Goal: Task Accomplishment & Management: Manage account settings

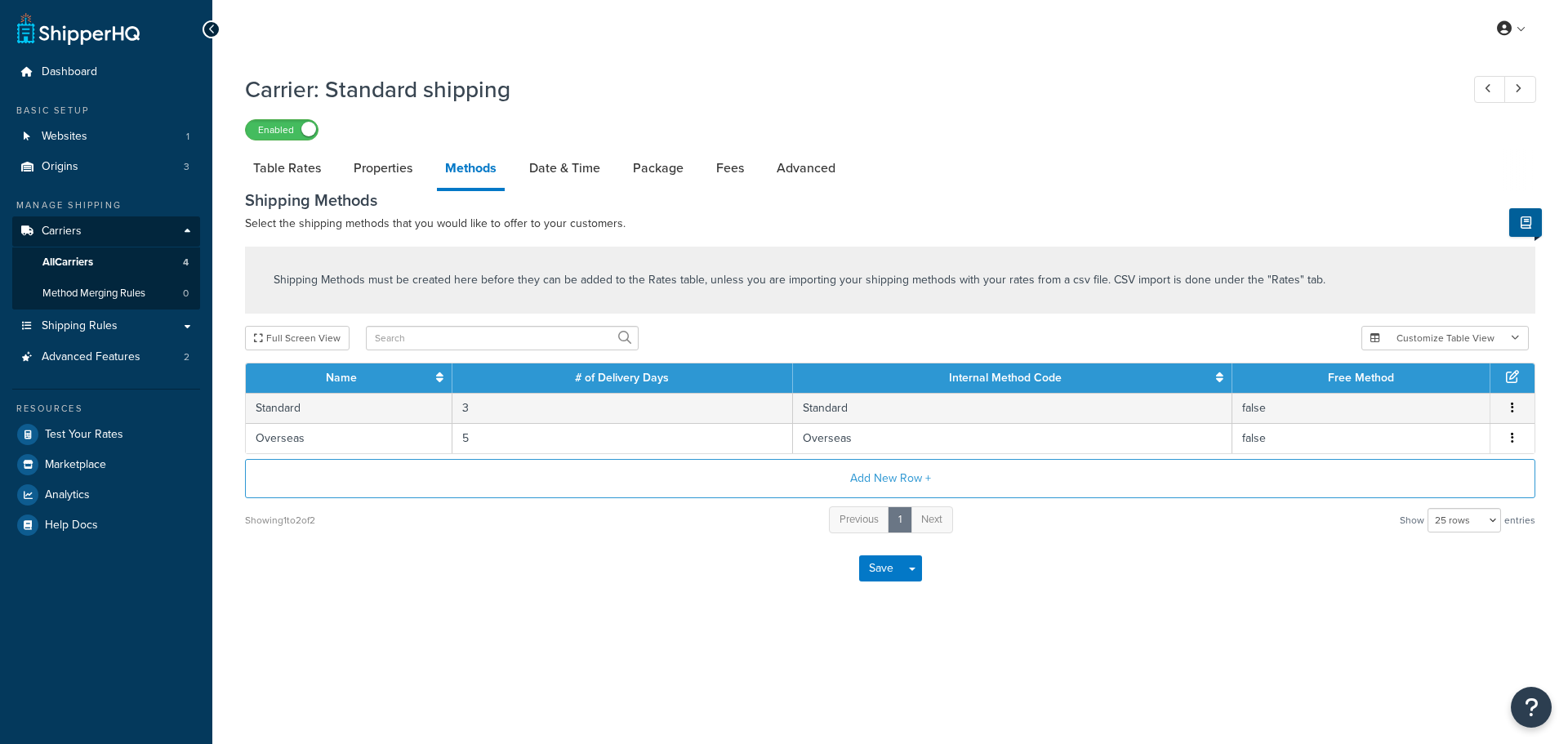
select select "25"
click at [879, 472] on button "Add New Row +" at bounding box center [890, 478] width 1290 height 39
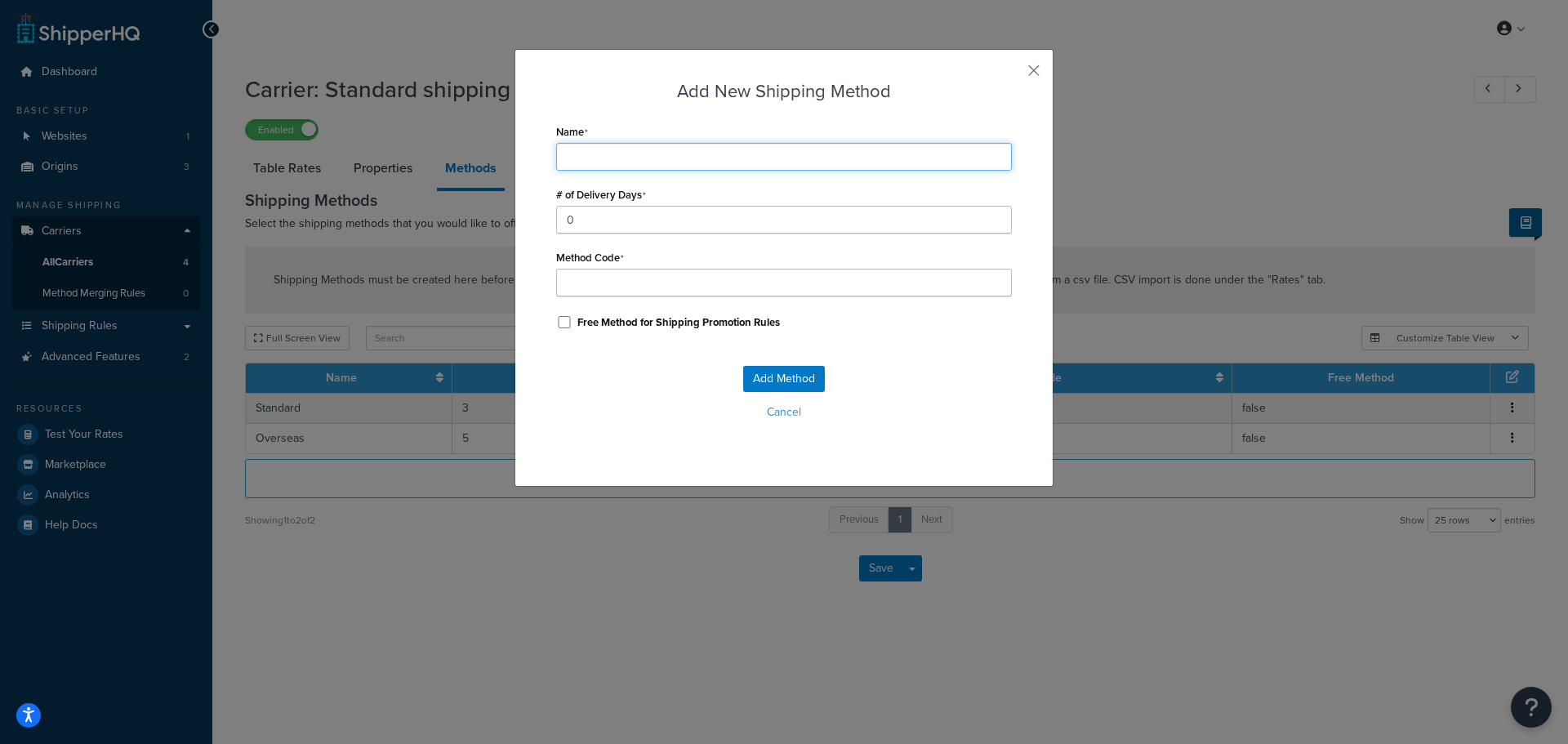
click at [651, 155] on input "Name" at bounding box center [784, 156] width 456 height 28
type input "U"
type input "UK"
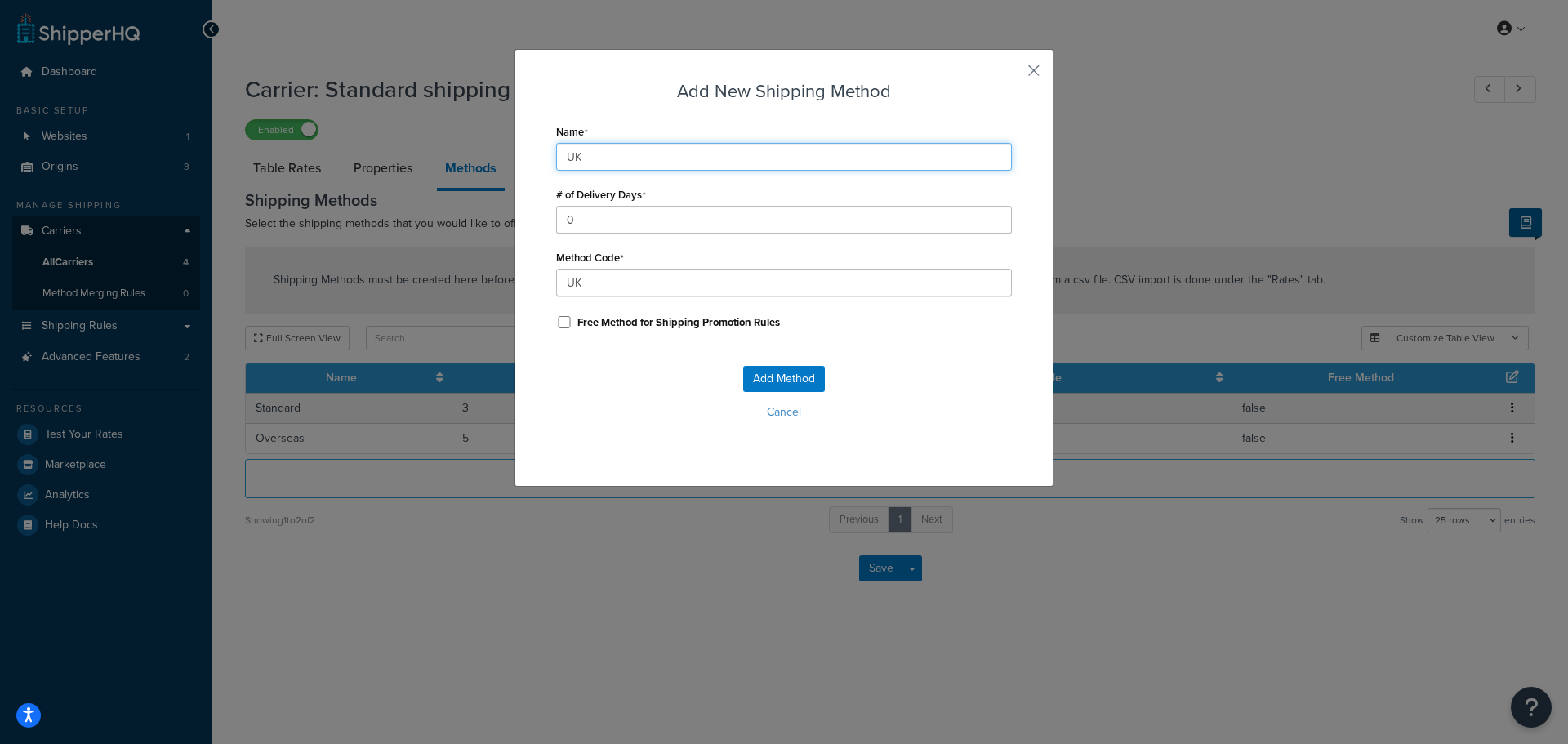
type input "UK"
type input "UK_"
type input "UK D"
type input "UK_D"
type input "UK De"
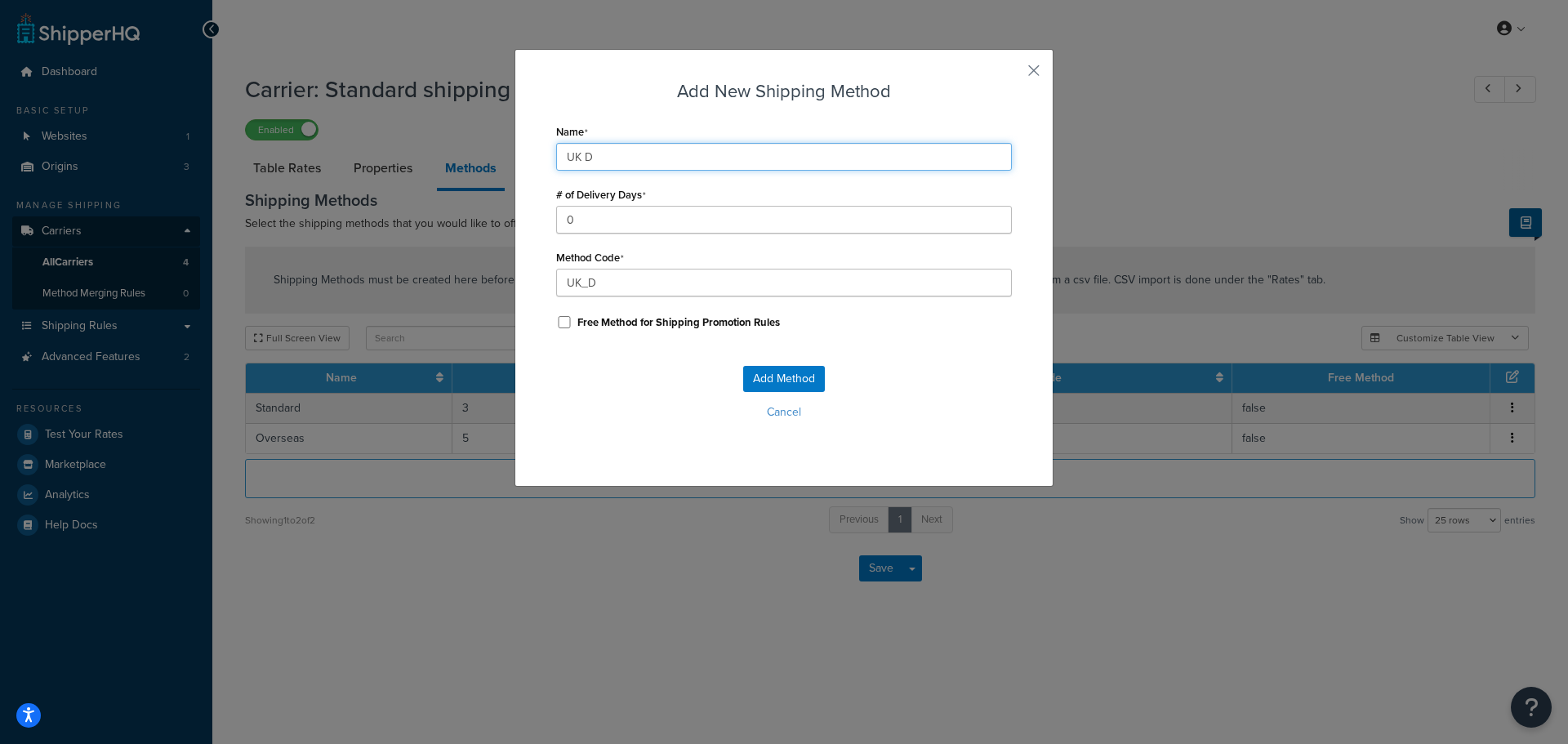
type input "UK_De"
type input "UK Del"
type input "UK_Del"
type input "UK Deli"
type input "UK_Deli"
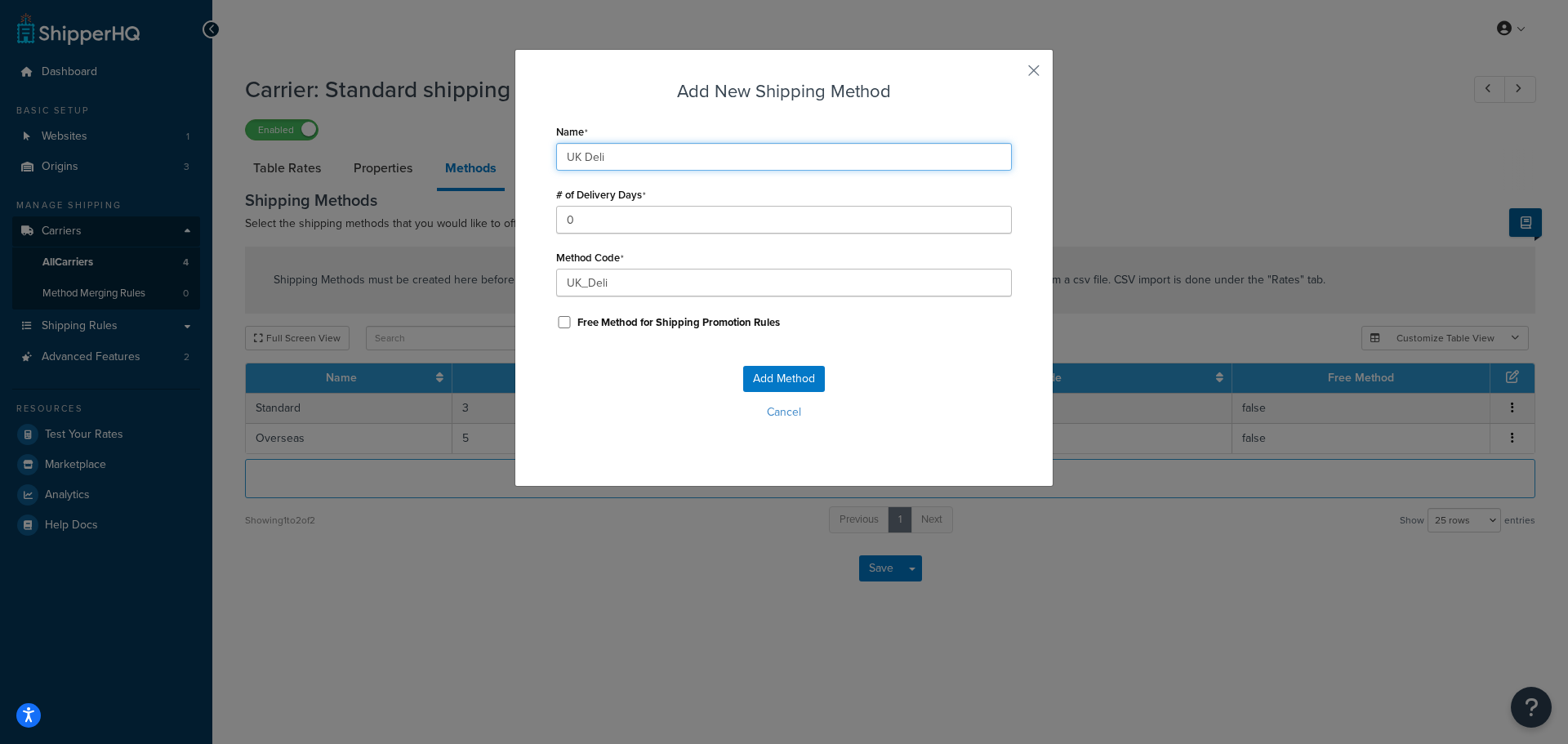
type input "UK Deliv"
type input "UK_Deliv"
type input "UK Delive"
type input "UK_Delive"
type input "UK Deliver"
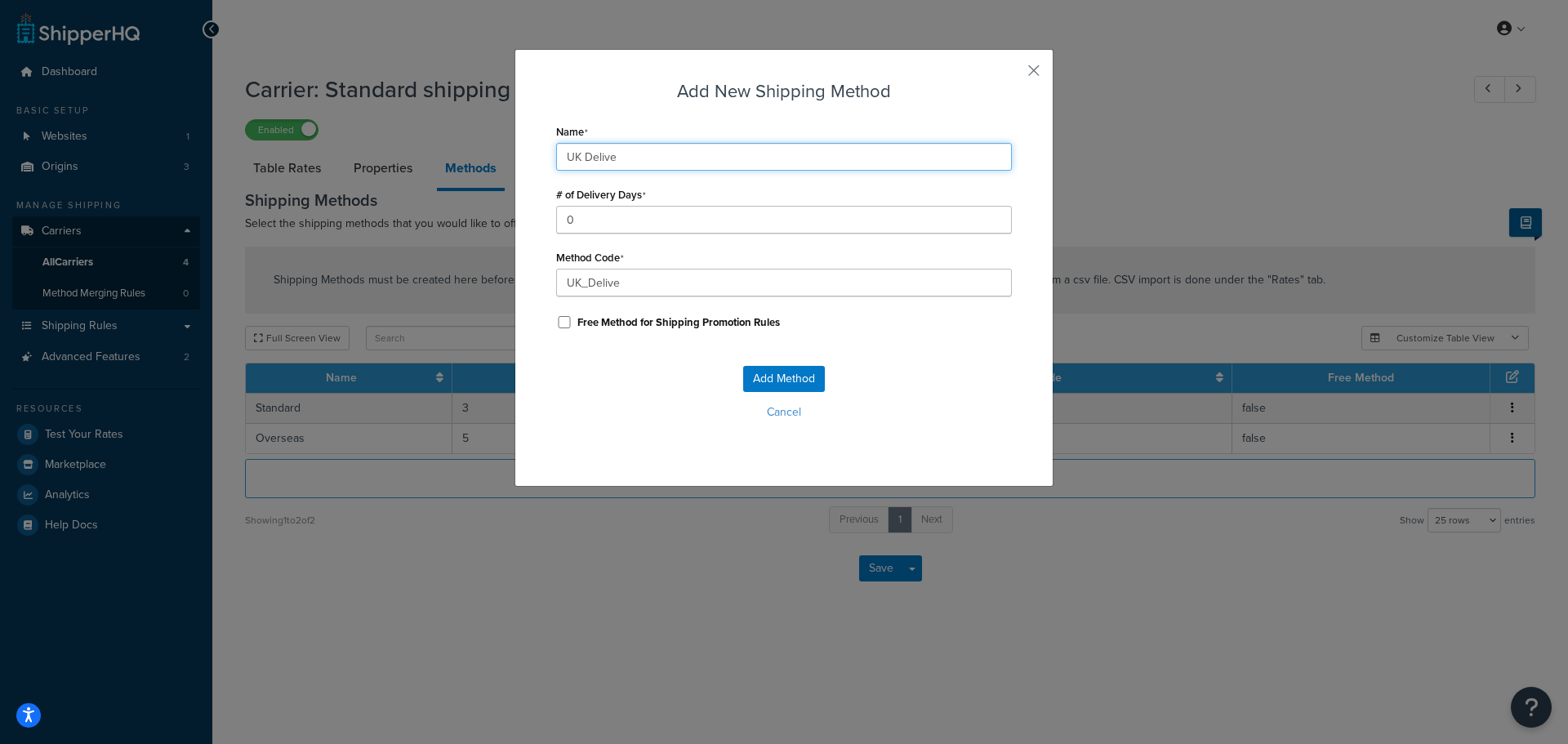
type input "UK_Deliver"
type input "UK Delivery"
type input "UK_Delivery"
type input "UK Delivery"
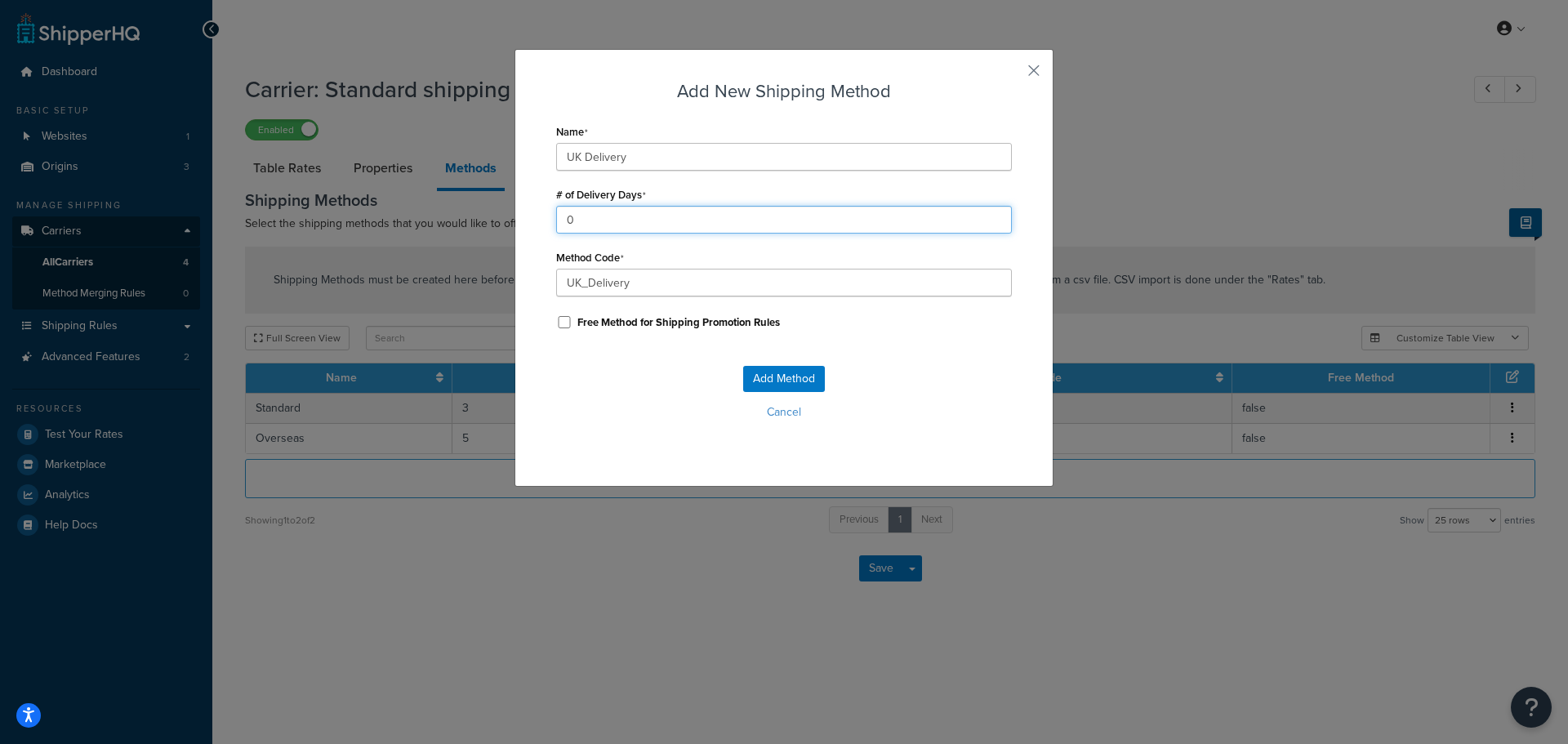
drag, startPoint x: 579, startPoint y: 222, endPoint x: 496, endPoint y: 211, distance: 83.7
click at [525, 216] on div "Add New Shipping Method Name UK Delivery # of Delivery Days 0 Method Code UK_De…" at bounding box center [784, 268] width 539 height 438
type input "3"
click at [784, 377] on button "Add Method" at bounding box center [784, 379] width 82 height 27
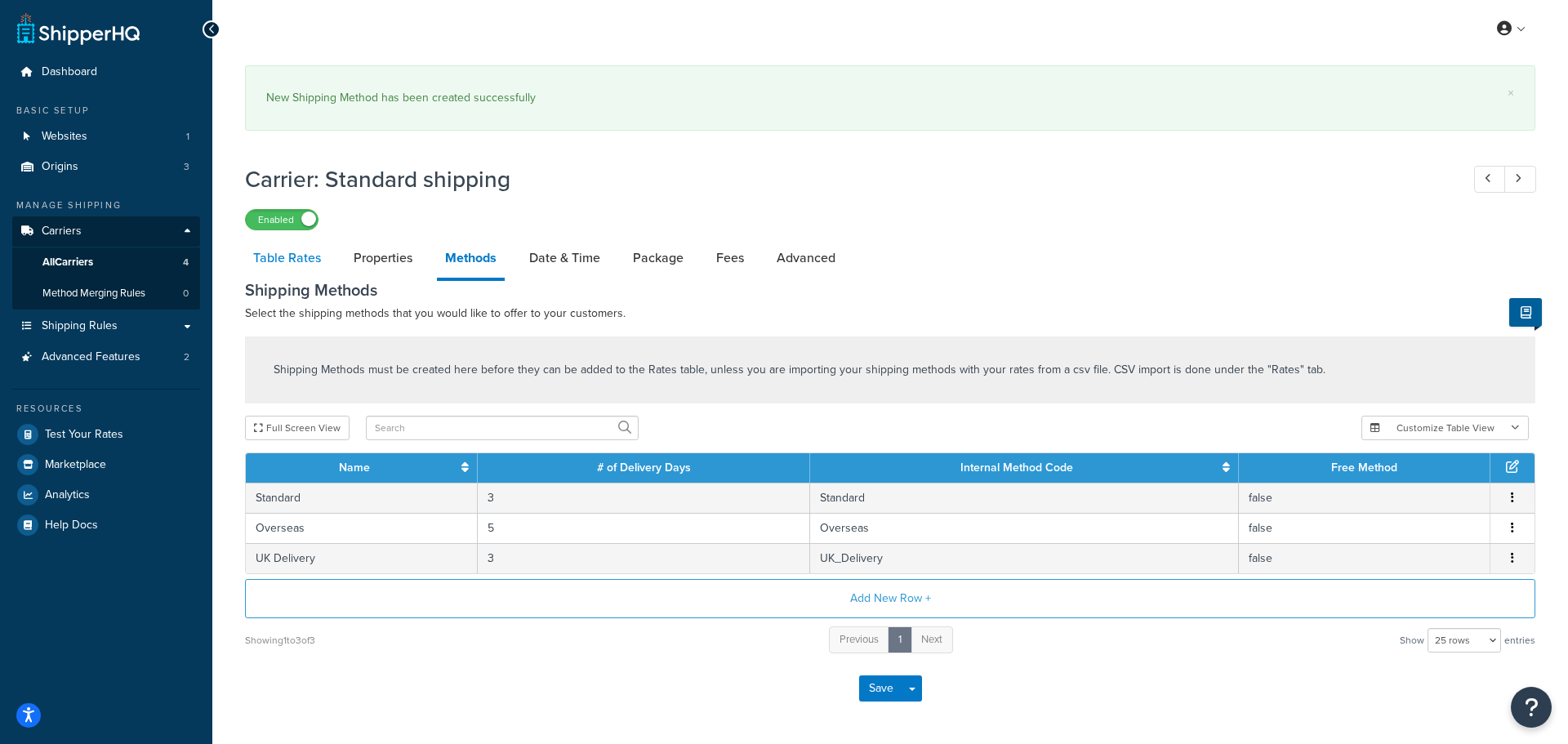
click at [297, 259] on link "Table Rates" at bounding box center [286, 258] width 84 height 39
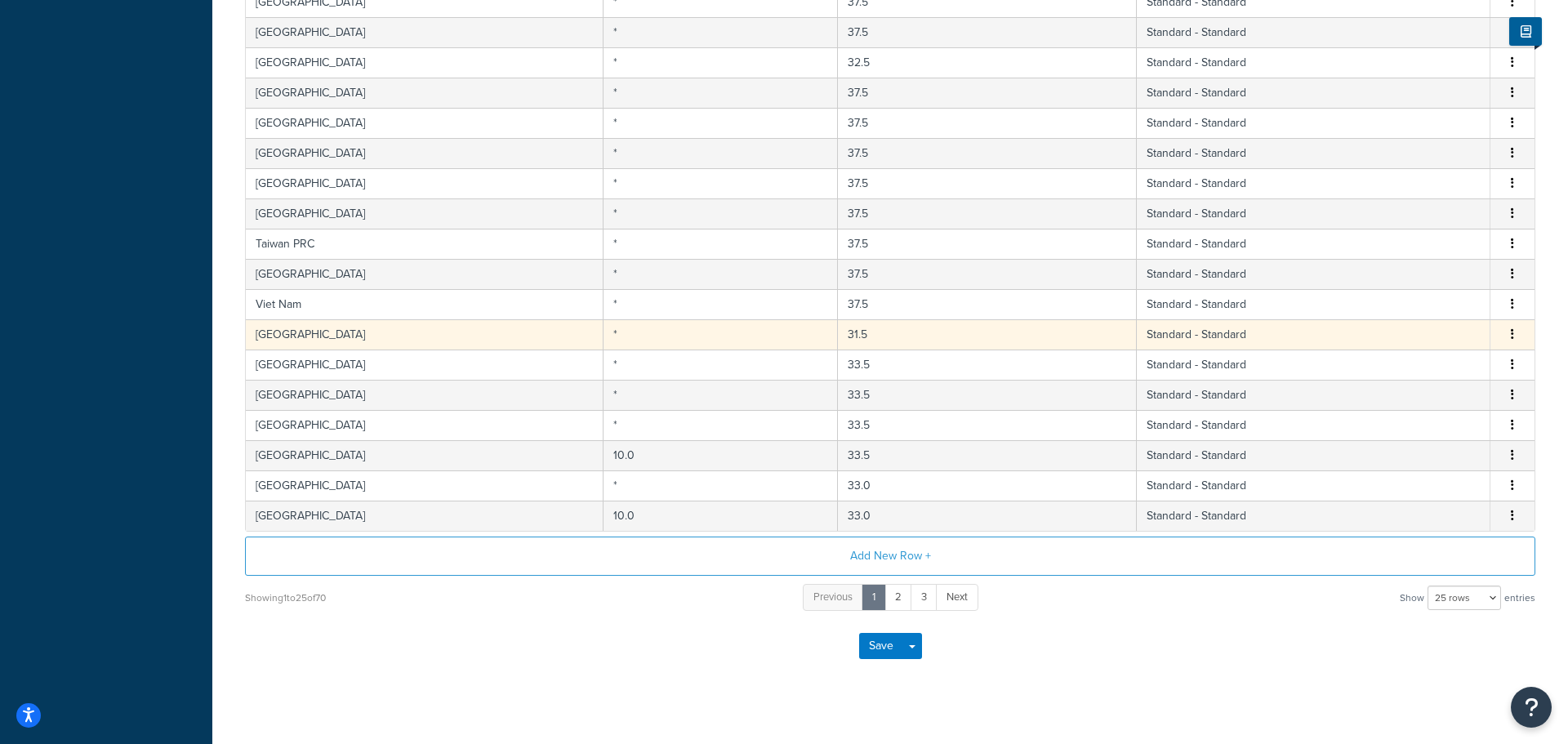
scroll to position [669, 0]
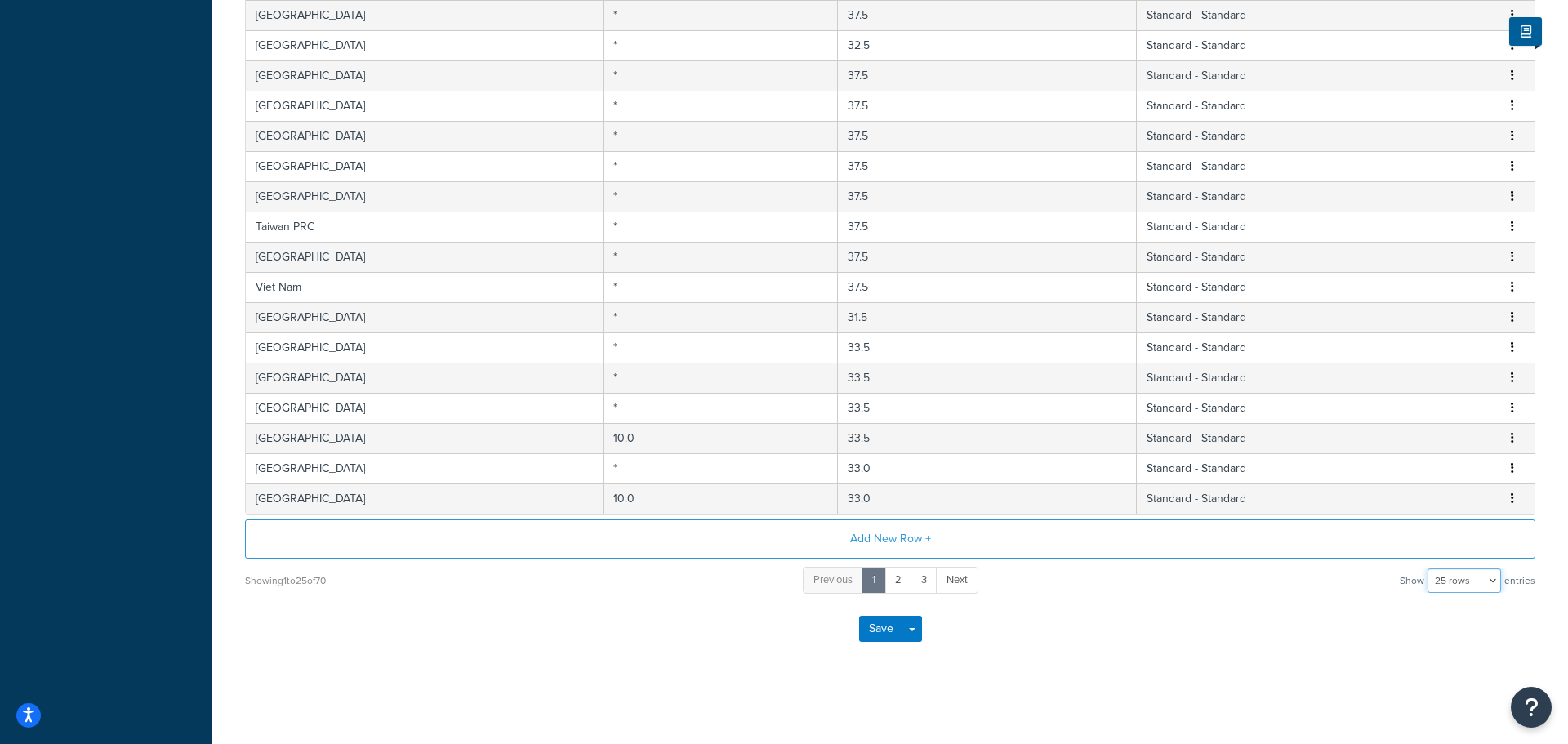
click at [1463, 586] on select "10 rows 15 rows 25 rows 50 rows 100 rows 1000 rows" at bounding box center [1464, 580] width 74 height 25
select select "1000"
click at [1429, 568] on select "10 rows 15 rows 25 rows 50 rows 100 rows 1000 rows" at bounding box center [1464, 580] width 74 height 25
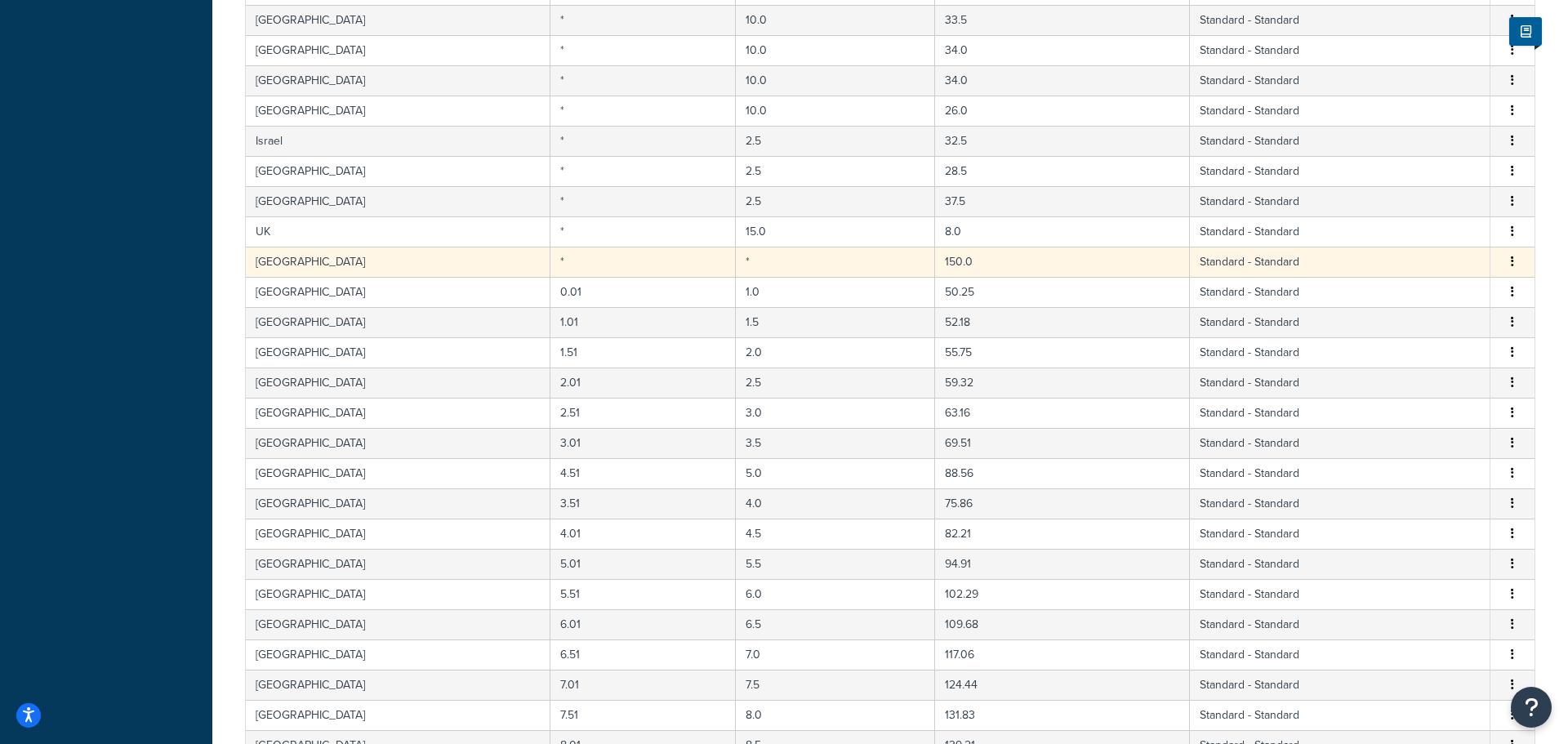
scroll to position [1395, 0]
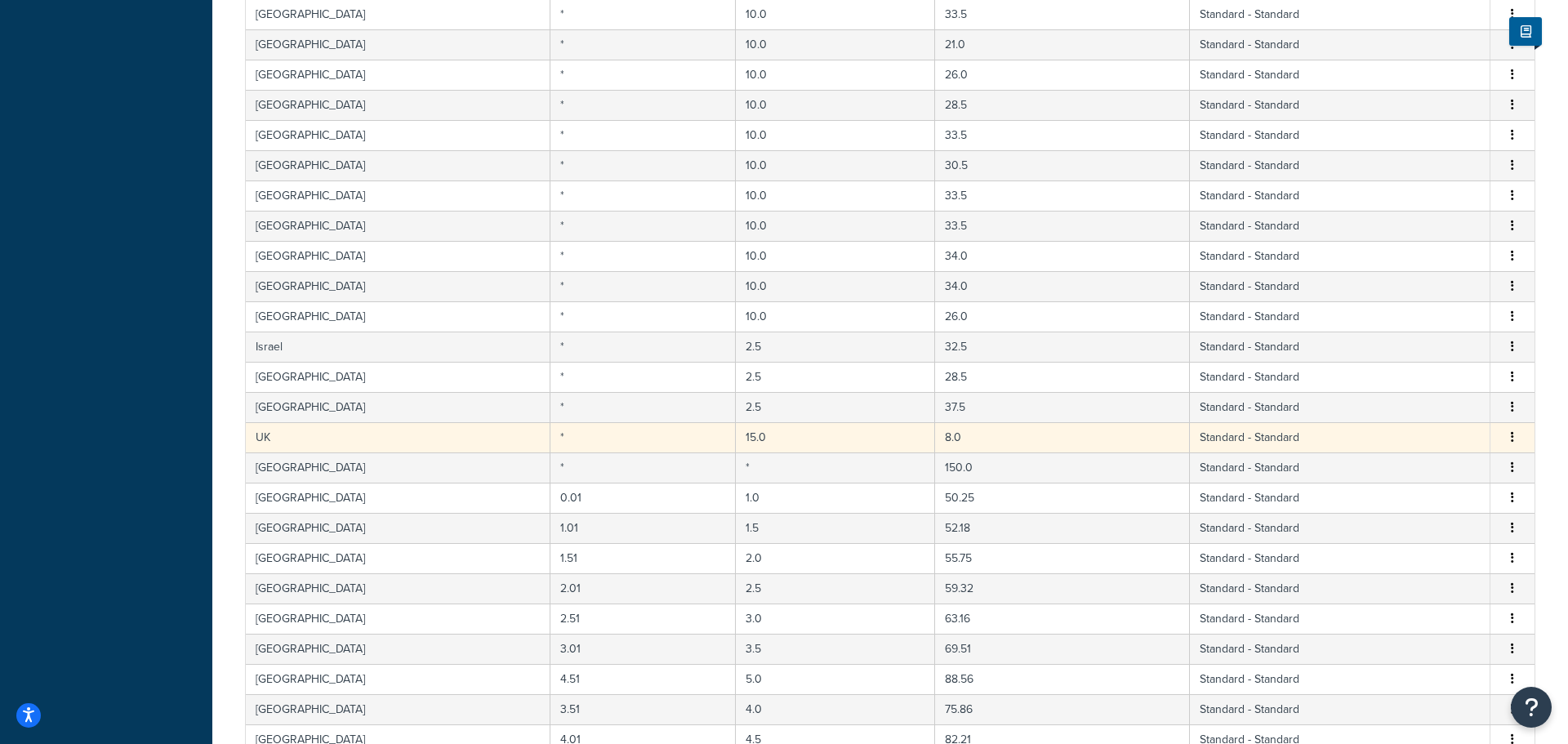
click at [1513, 438] on icon "button" at bounding box center [1512, 437] width 3 height 12
click at [1414, 404] on div "Edit" at bounding box center [1429, 404] width 116 height 33
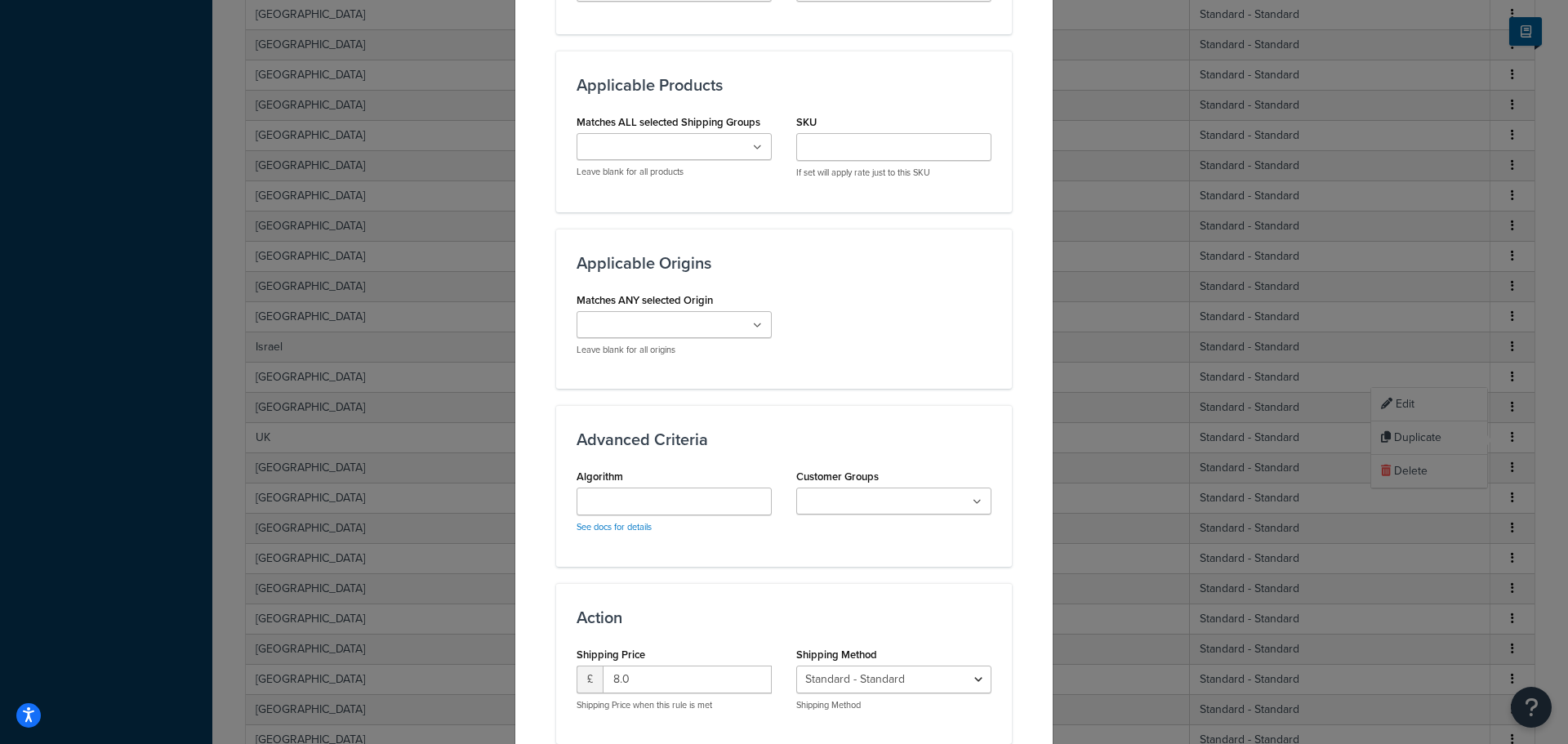
scroll to position [967, 0]
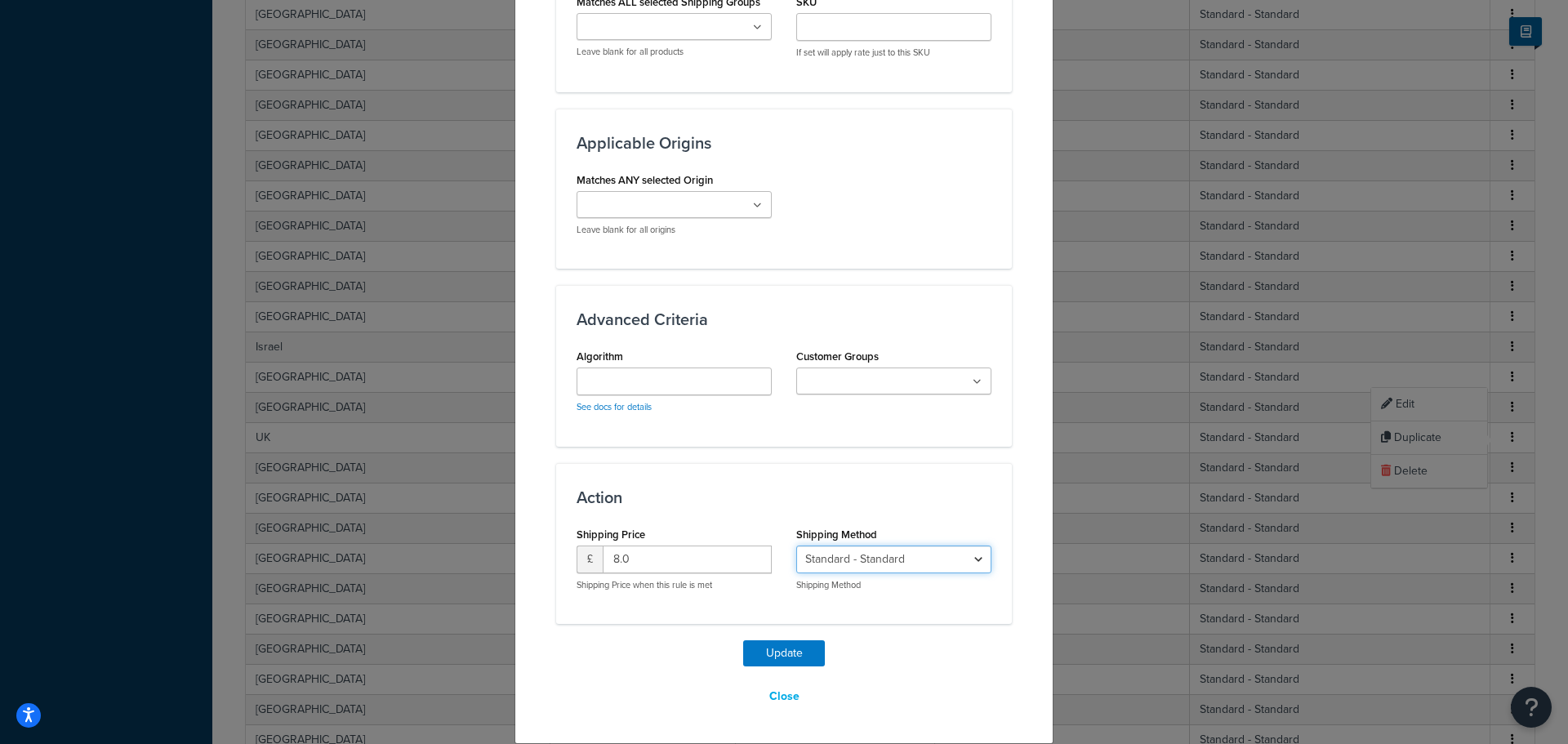
click at [957, 572] on select "Standard - Standard Overseas - Overseas [GEOGRAPHIC_DATA] Delivery - [GEOGRAPHI…" at bounding box center [894, 559] width 195 height 28
select select "184085"
click at [796, 545] on select "Standard - Standard Overseas - Overseas [GEOGRAPHIC_DATA] Delivery - [GEOGRAPHI…" at bounding box center [894, 559] width 195 height 28
click at [798, 651] on button "Update" at bounding box center [784, 653] width 82 height 27
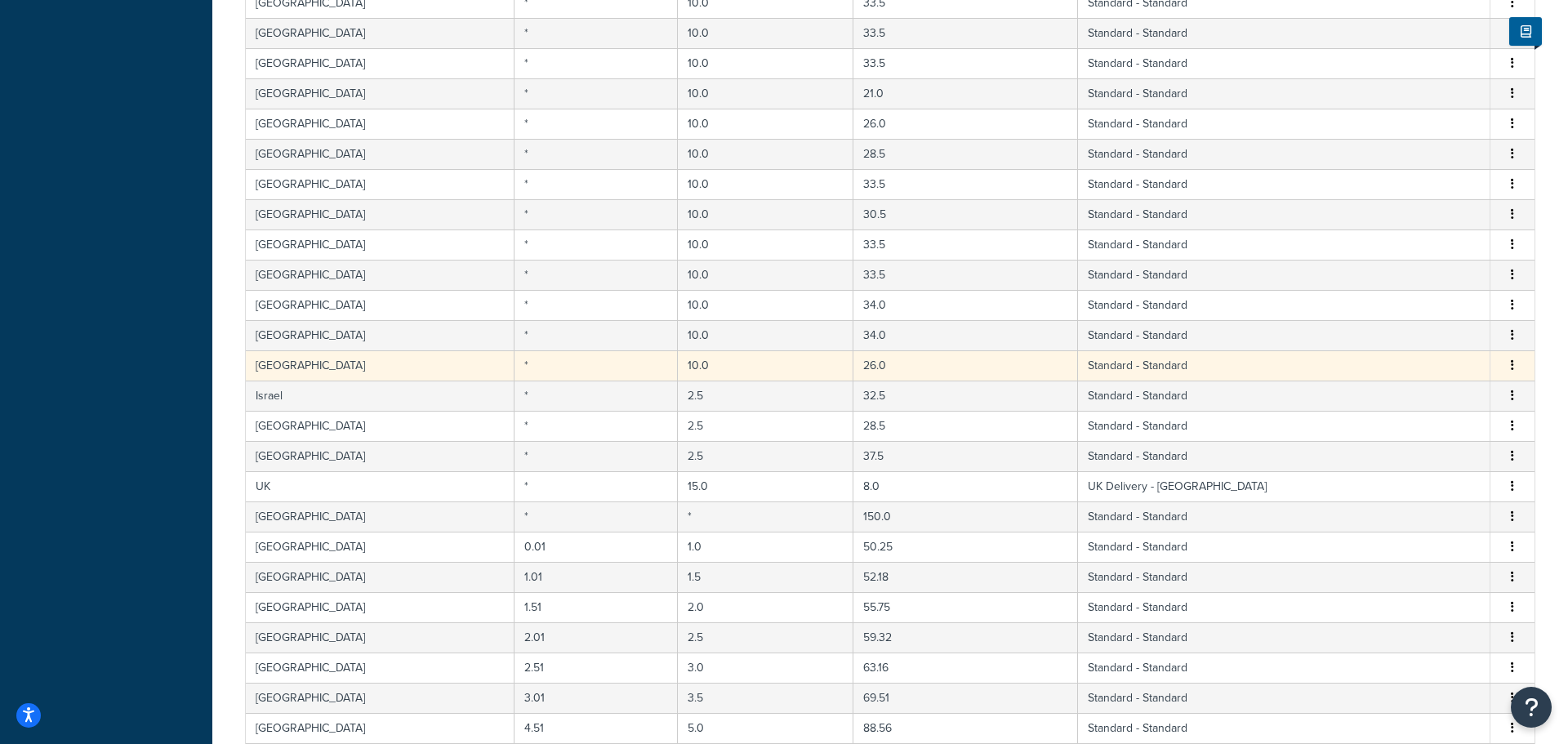
scroll to position [1345, 0]
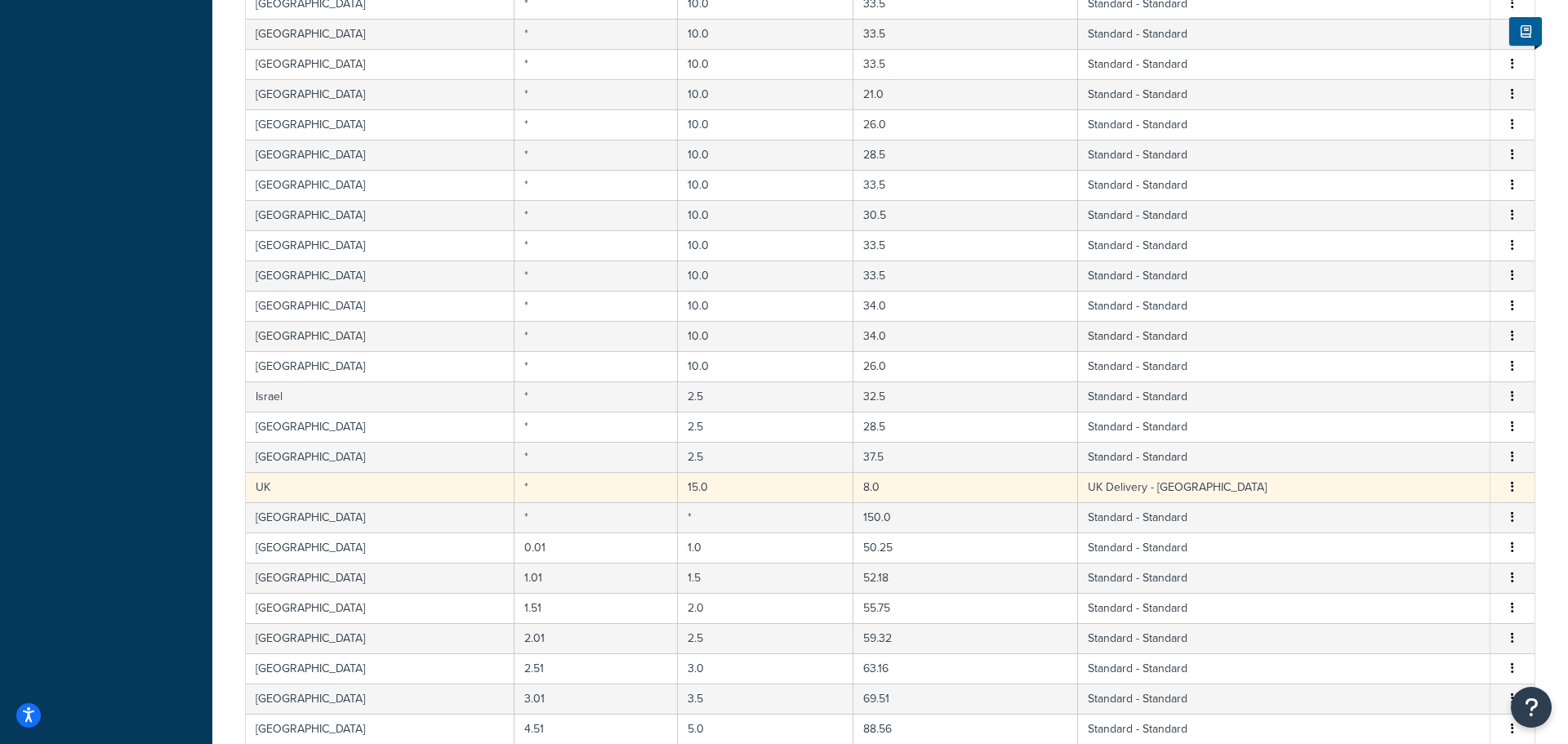
click at [1520, 489] on span "Edit Duplicate Delete" at bounding box center [1512, 487] width 25 height 18
click at [1509, 489] on button "button" at bounding box center [1512, 487] width 13 height 18
click at [1419, 456] on div "Edit" at bounding box center [1429, 455] width 116 height 33
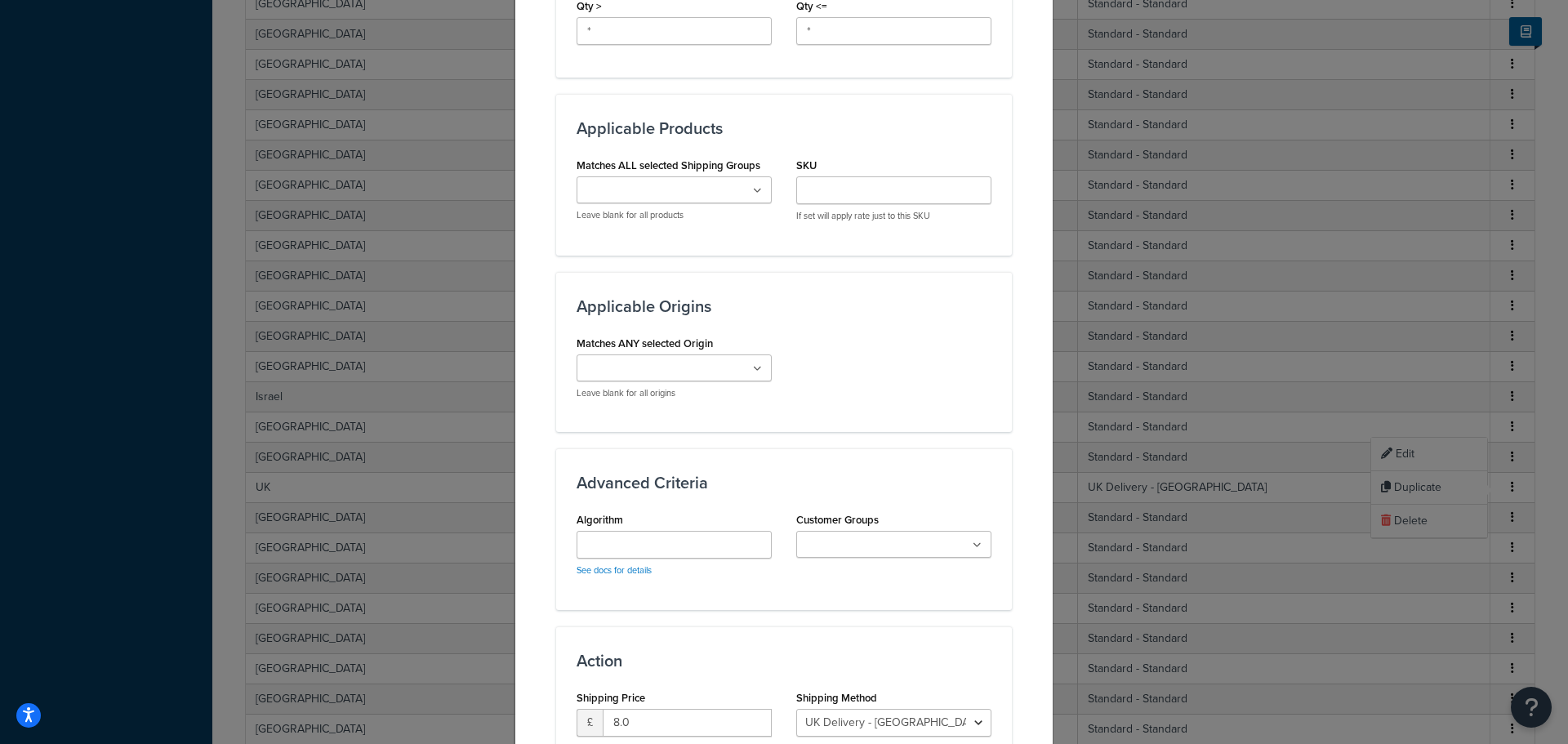
scroll to position [967, 0]
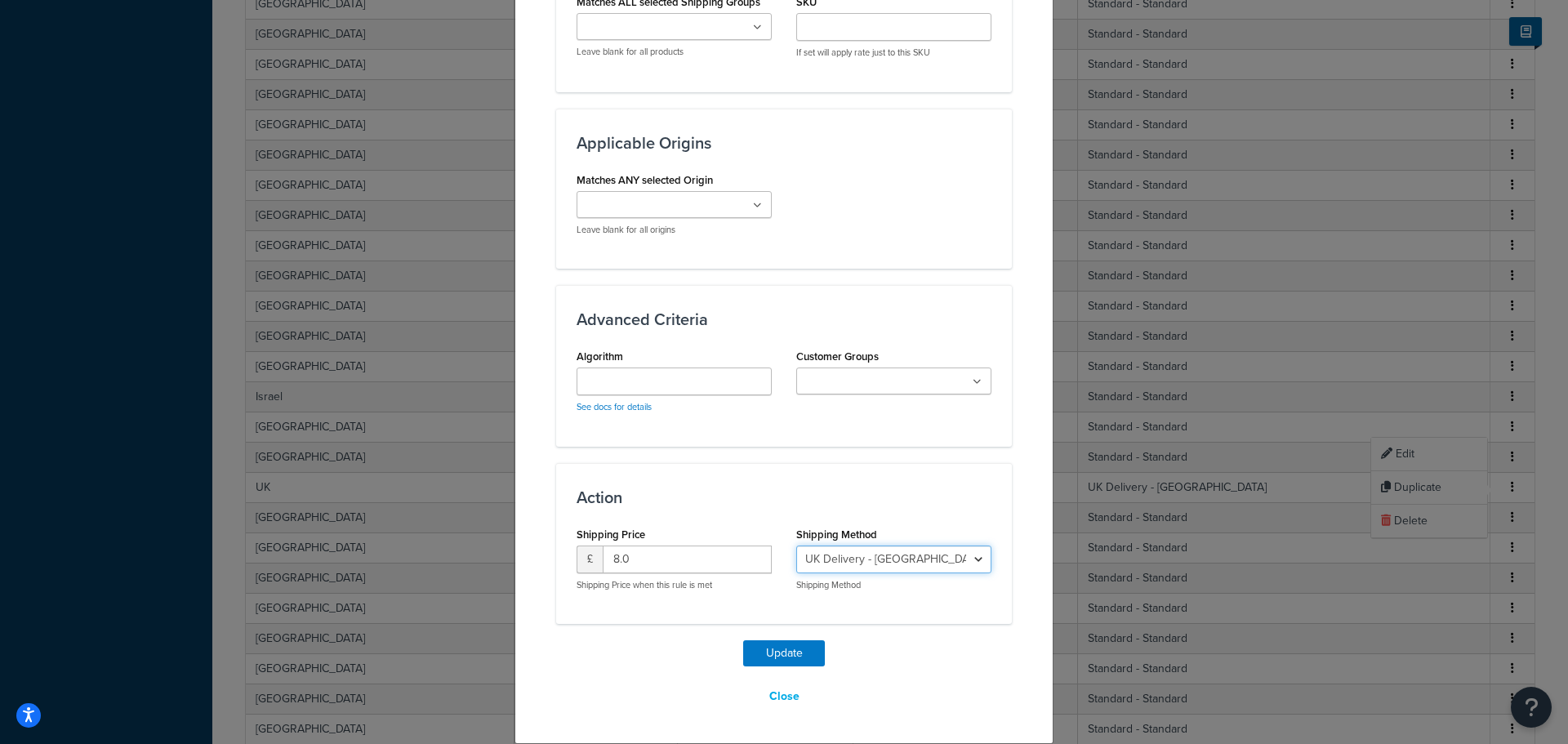
click at [848, 562] on select "Standard - Standard Overseas - Overseas [GEOGRAPHIC_DATA] Delivery - [GEOGRAPHI…" at bounding box center [894, 559] width 195 height 28
select select "137326"
click at [796, 545] on select "Standard - Standard Overseas - Overseas [GEOGRAPHIC_DATA] Delivery - [GEOGRAPHI…" at bounding box center [894, 559] width 195 height 28
click at [806, 659] on button "Update" at bounding box center [784, 653] width 82 height 27
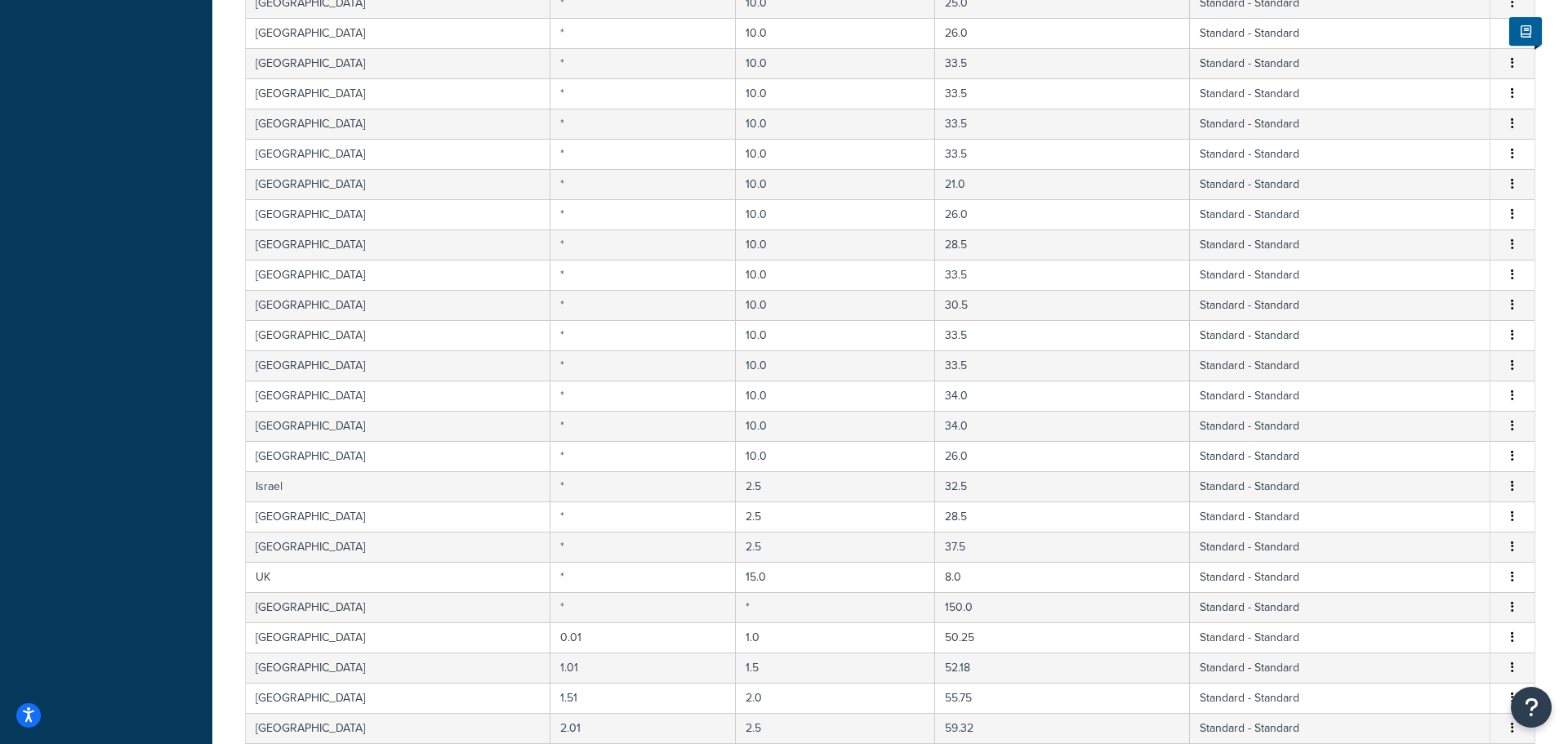
scroll to position [2028, 0]
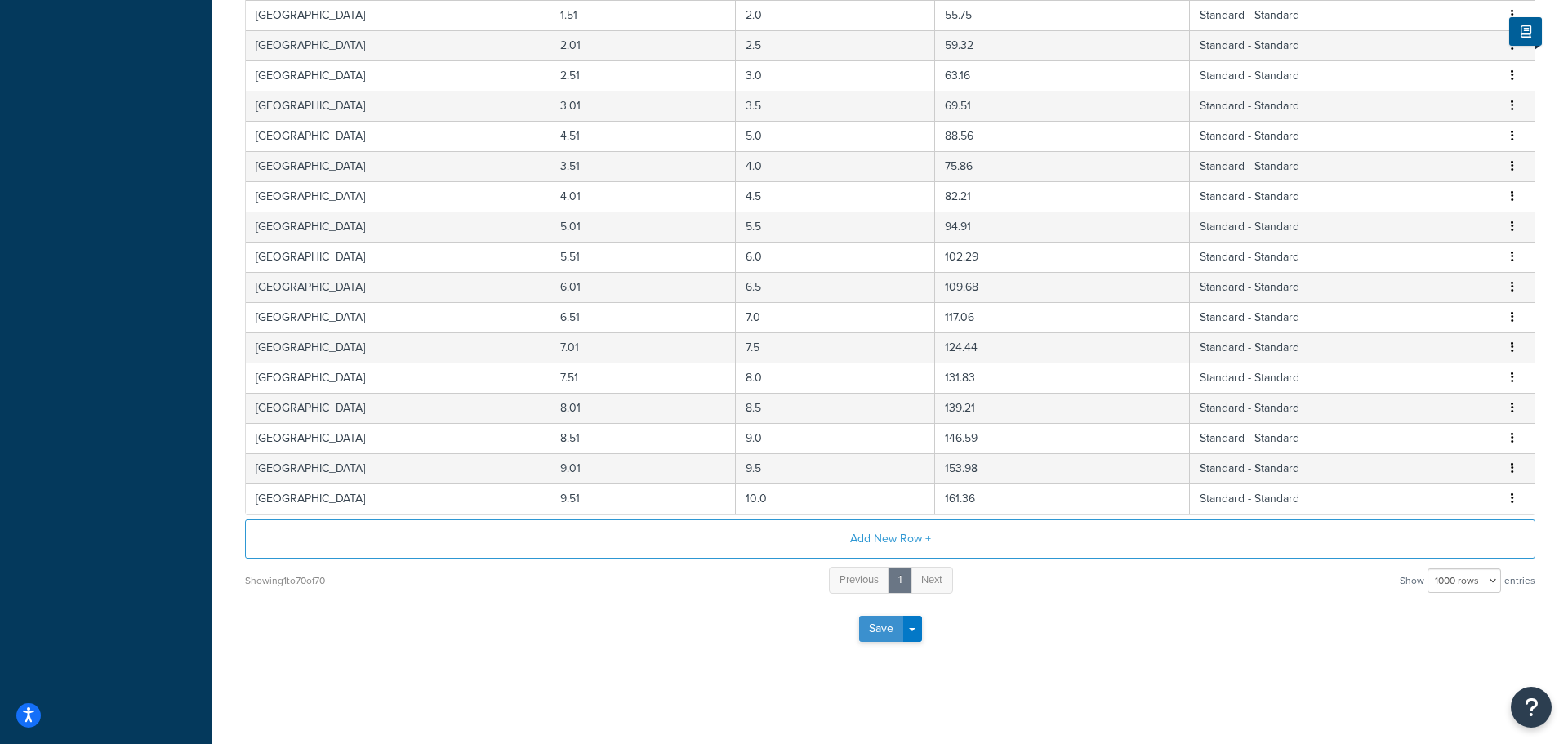
click at [870, 629] on button "Save" at bounding box center [881, 629] width 44 height 27
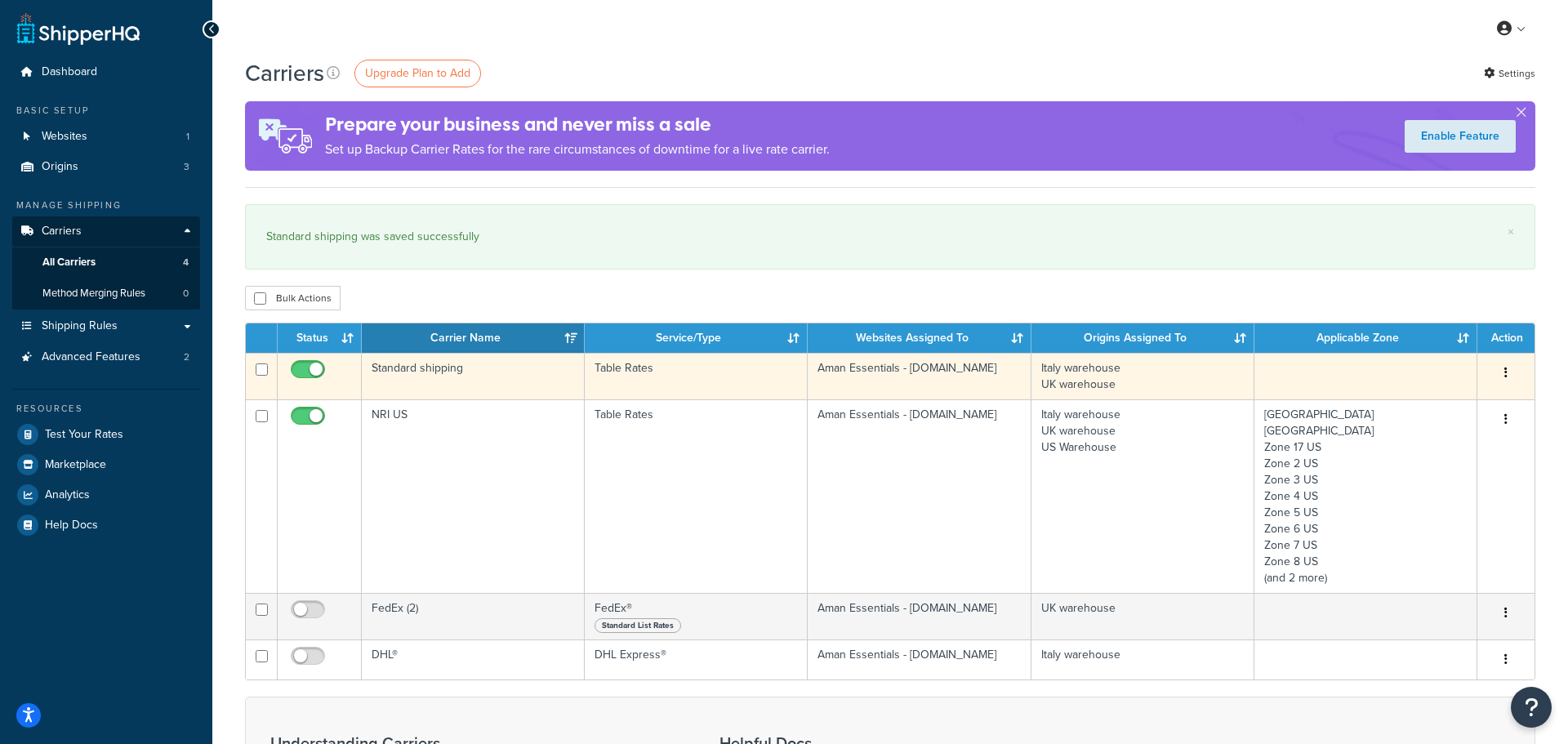
click at [433, 378] on td "Standard shipping" at bounding box center [473, 375] width 223 height 46
click at [434, 368] on td "Standard shipping" at bounding box center [473, 375] width 223 height 46
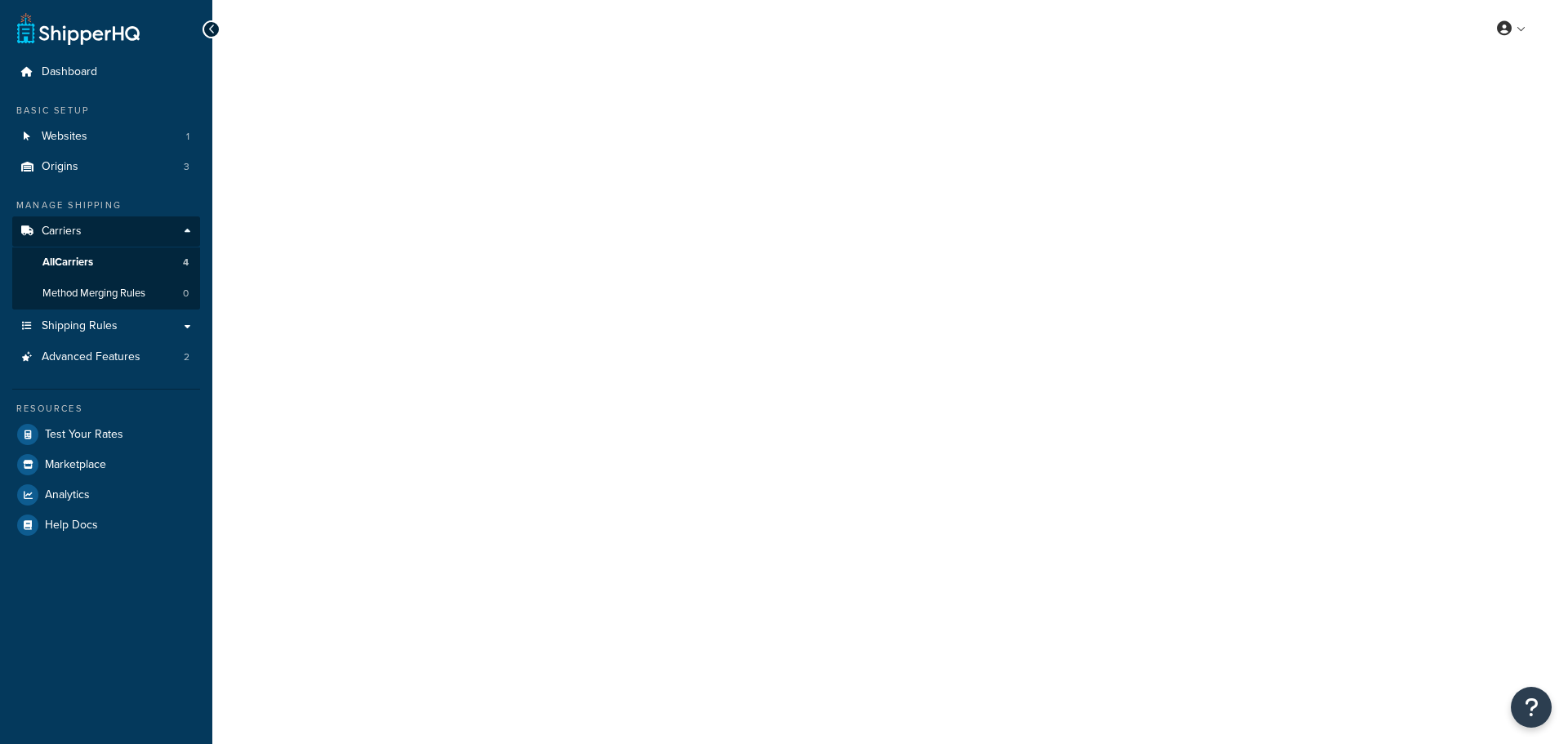
select select "25"
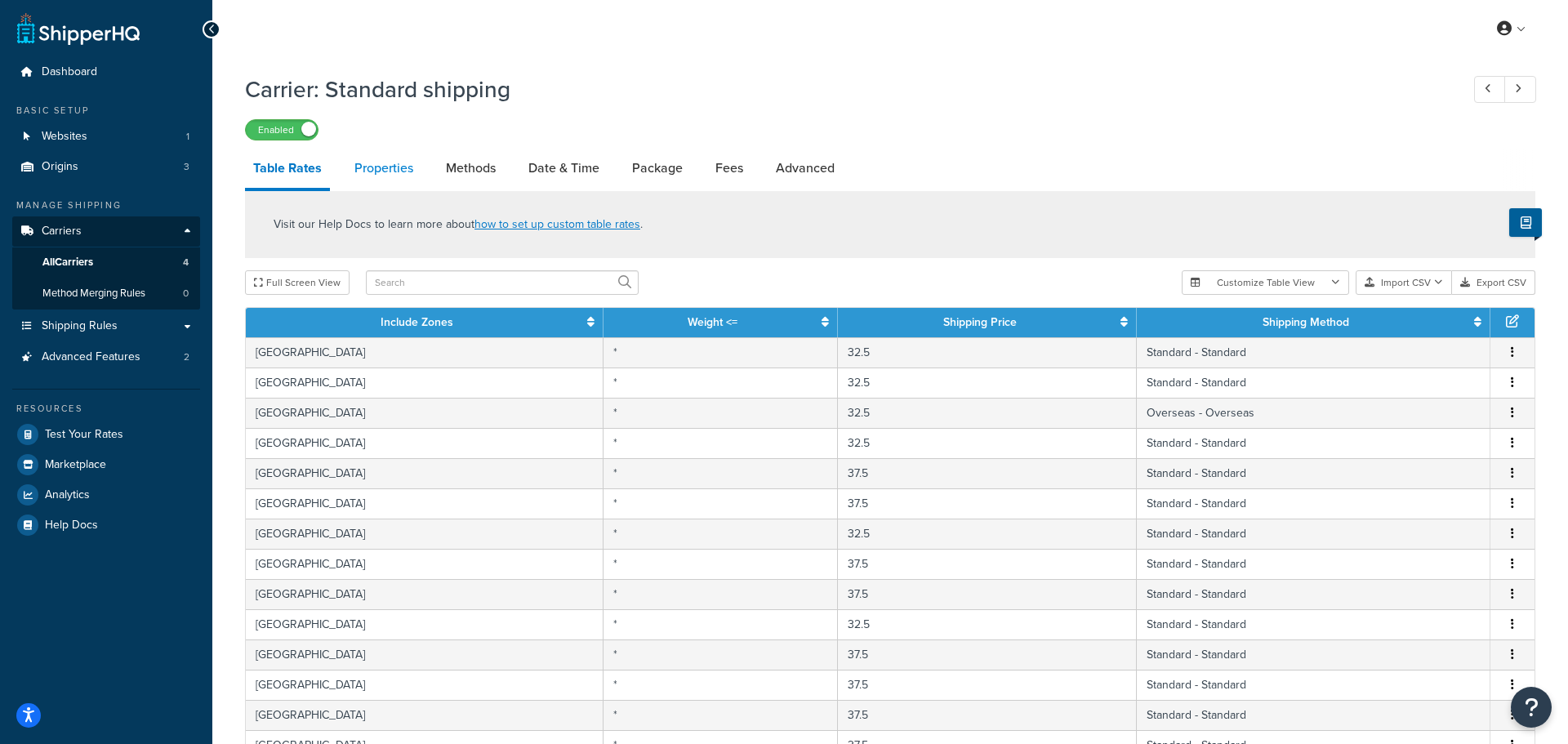
click at [394, 168] on link "Properties" at bounding box center [384, 168] width 75 height 39
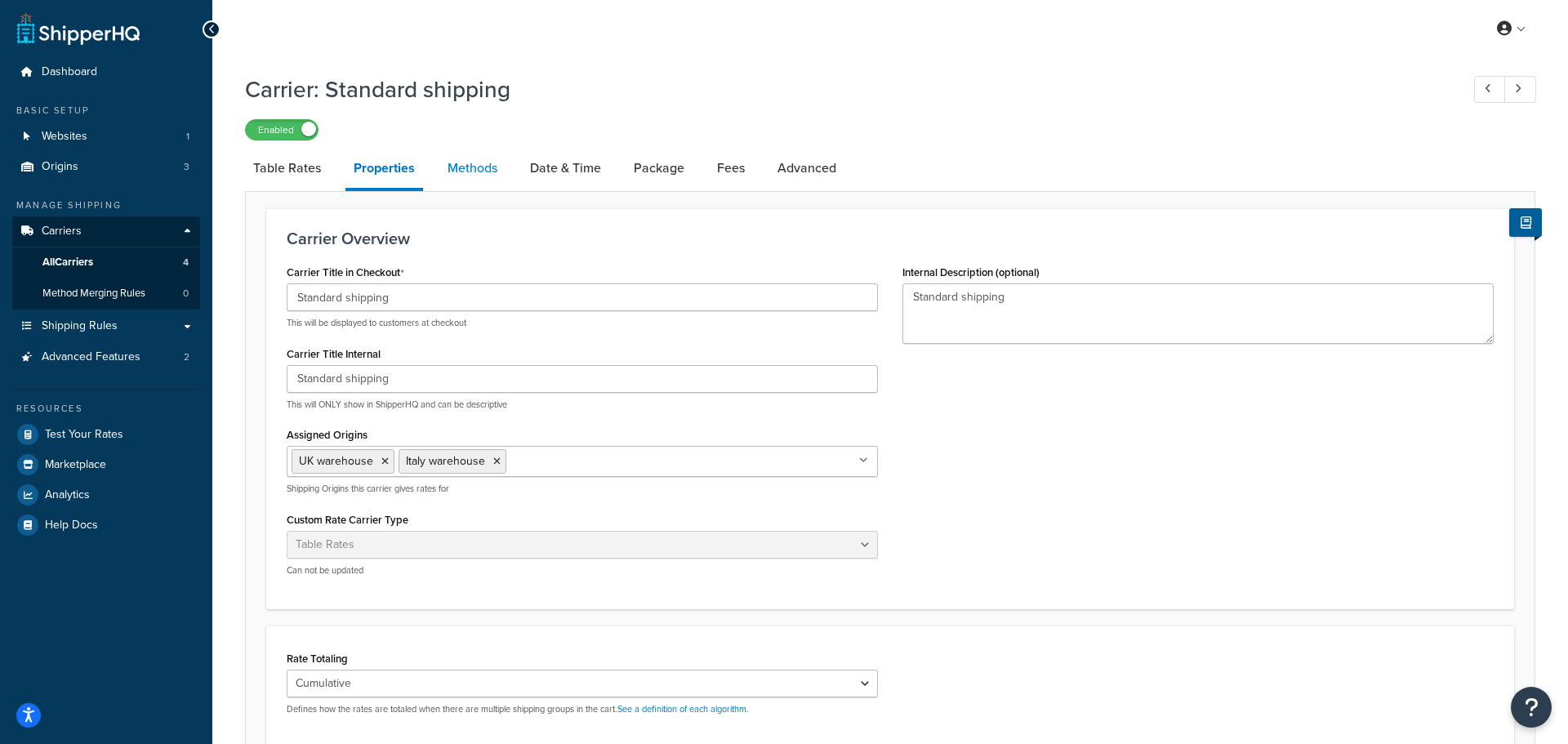
click at [474, 172] on link "Methods" at bounding box center [471, 168] width 66 height 39
select select "25"
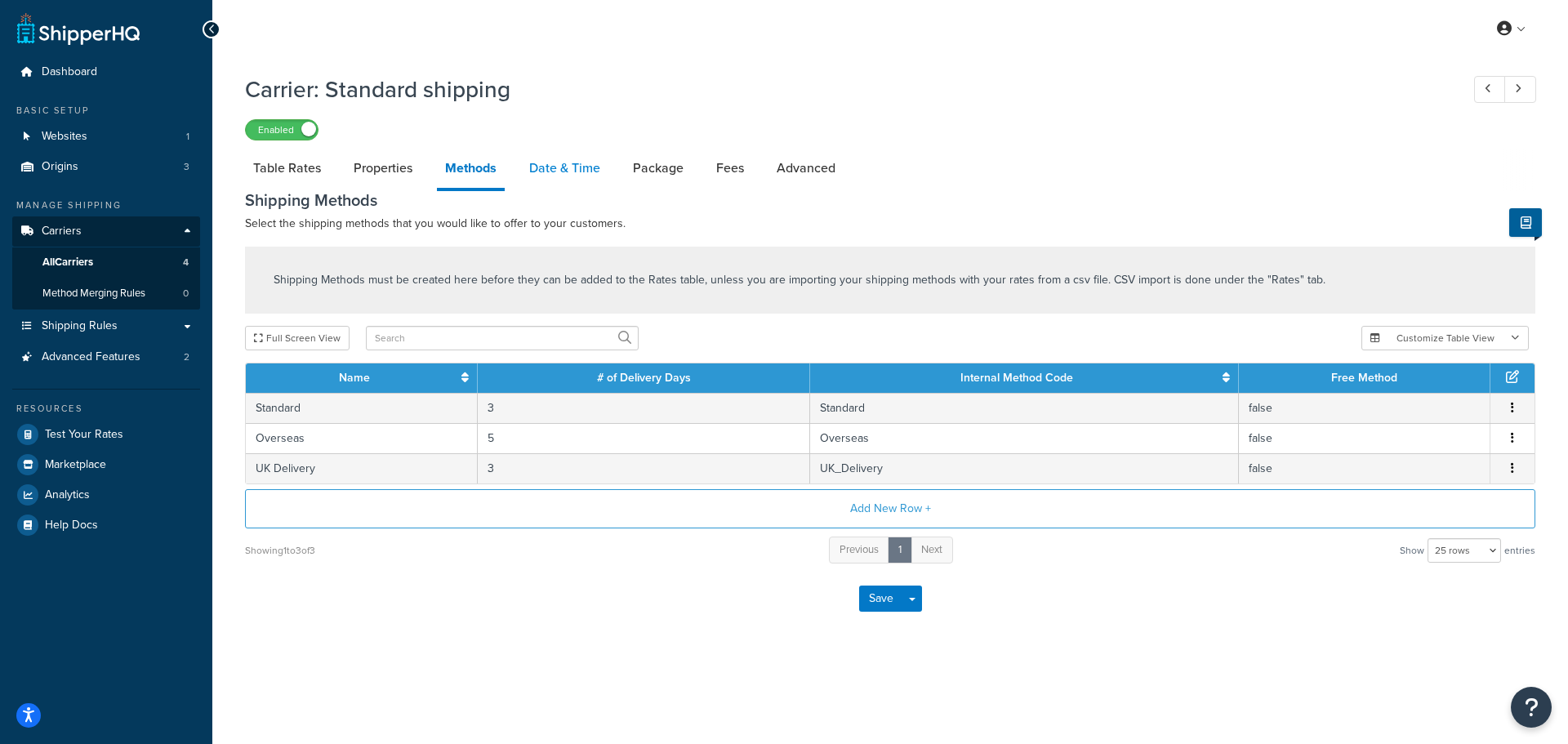
click at [538, 165] on link "Date & Time" at bounding box center [564, 168] width 88 height 39
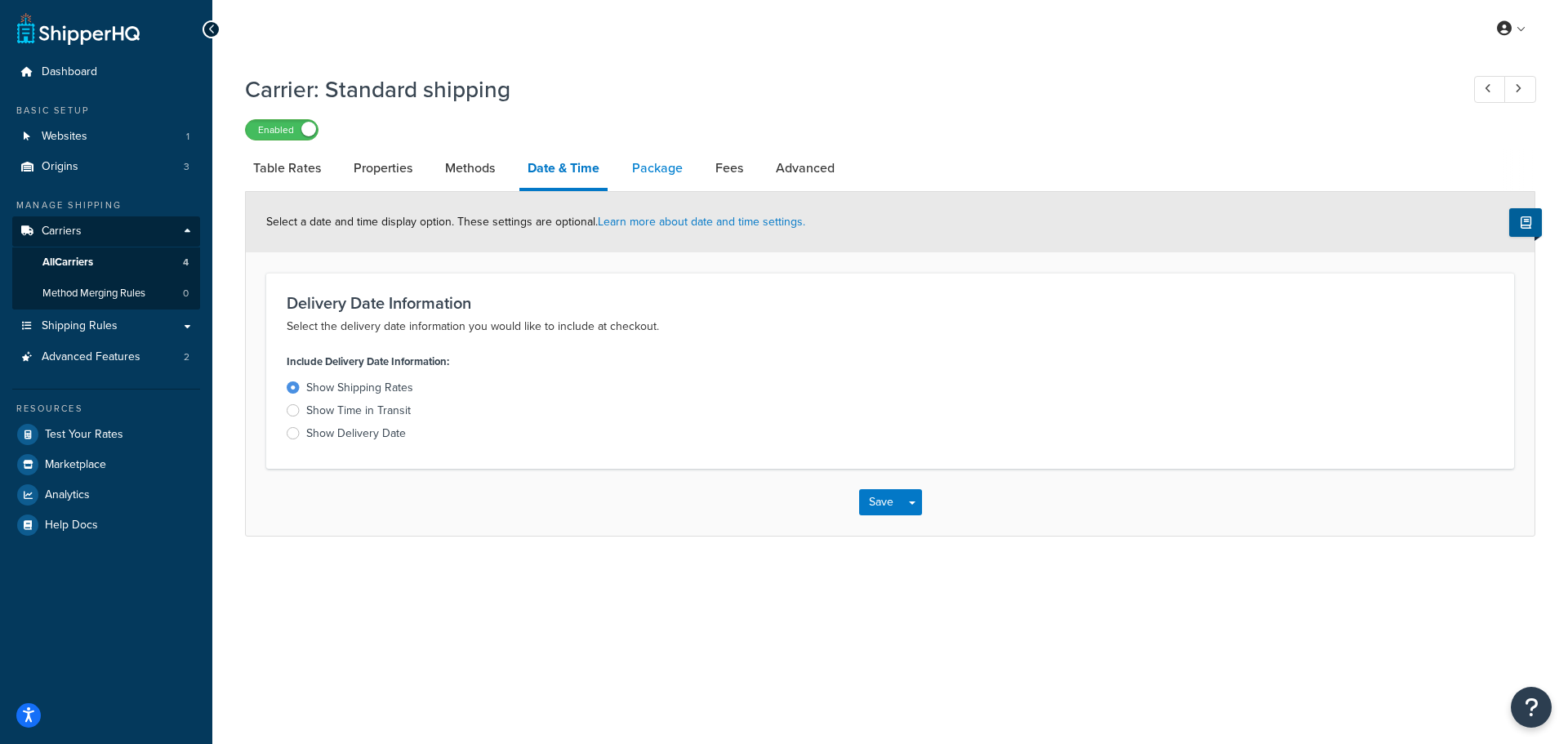
click at [634, 170] on link "Package" at bounding box center [658, 168] width 67 height 39
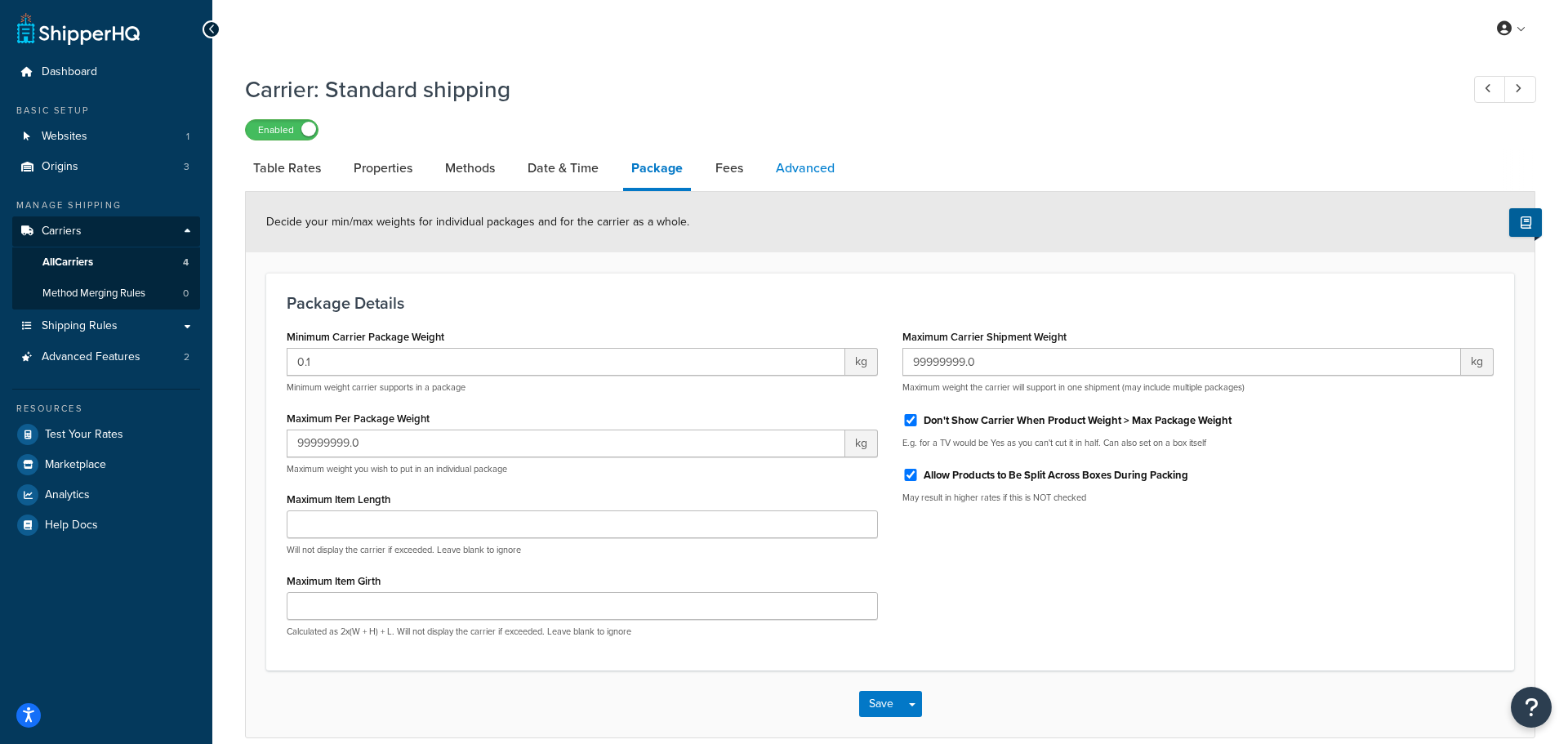
click at [802, 178] on link "Advanced" at bounding box center [805, 168] width 75 height 39
select select "false"
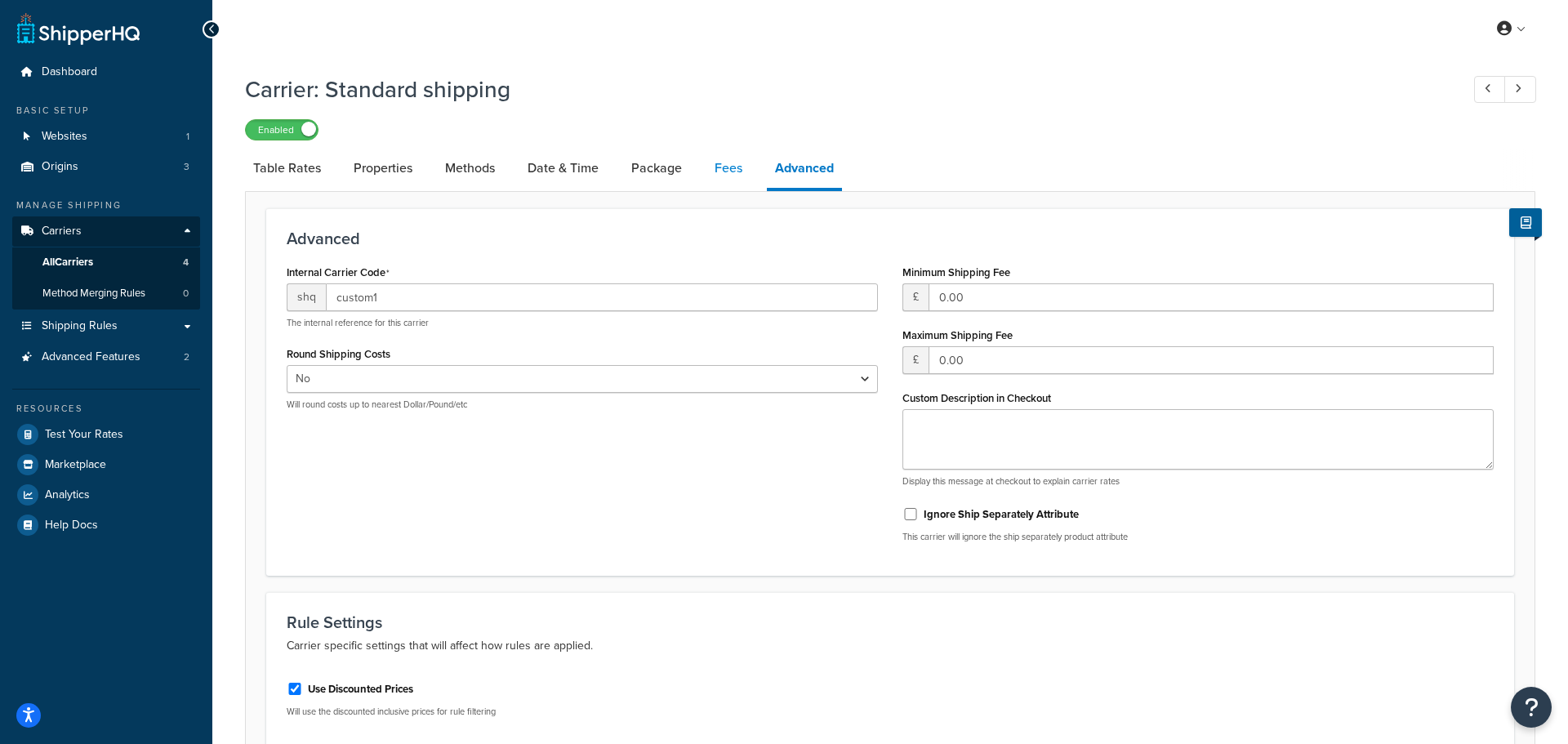
click at [724, 173] on link "Fees" at bounding box center [728, 168] width 44 height 39
select select "AFTER"
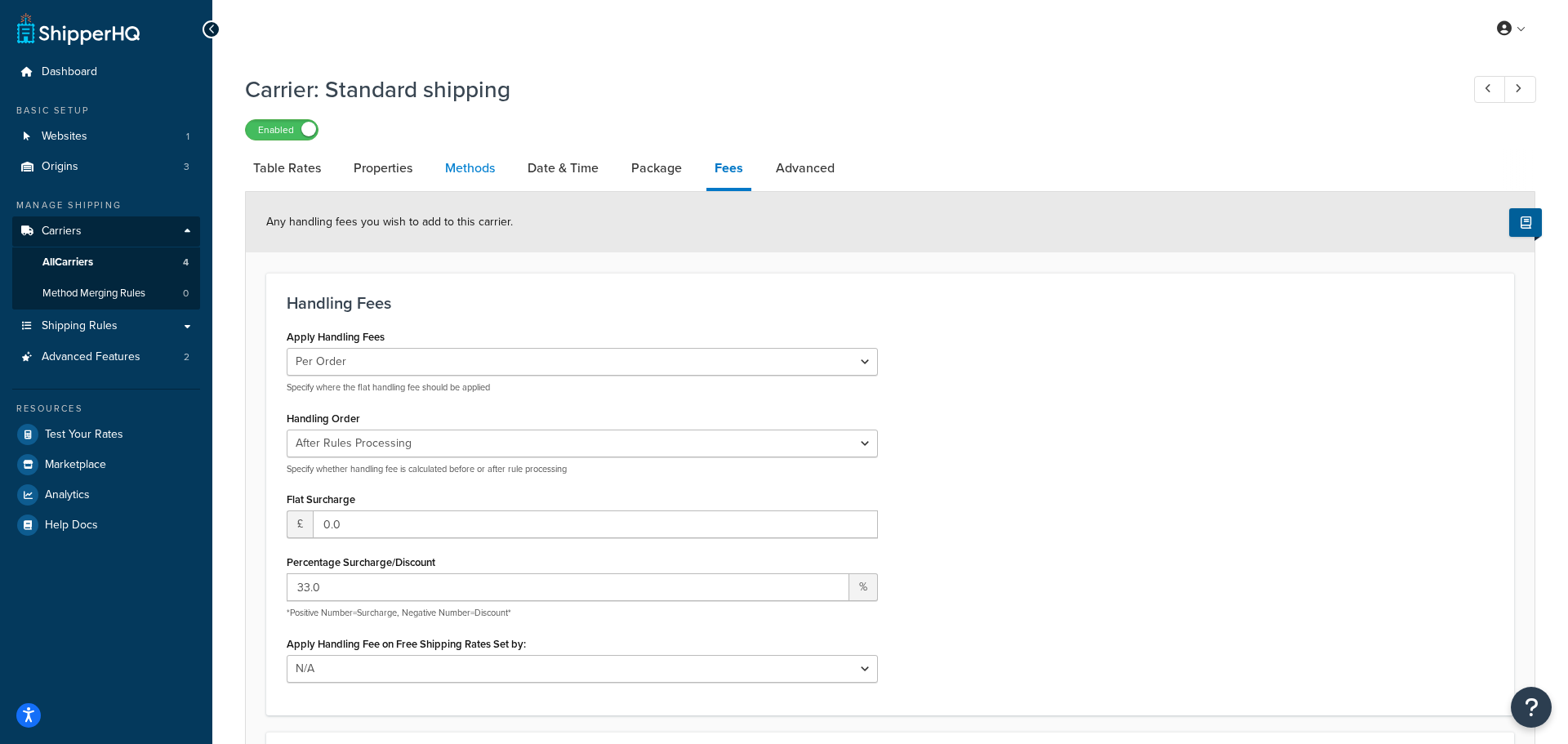
click at [440, 173] on link "Methods" at bounding box center [470, 168] width 66 height 39
select select "25"
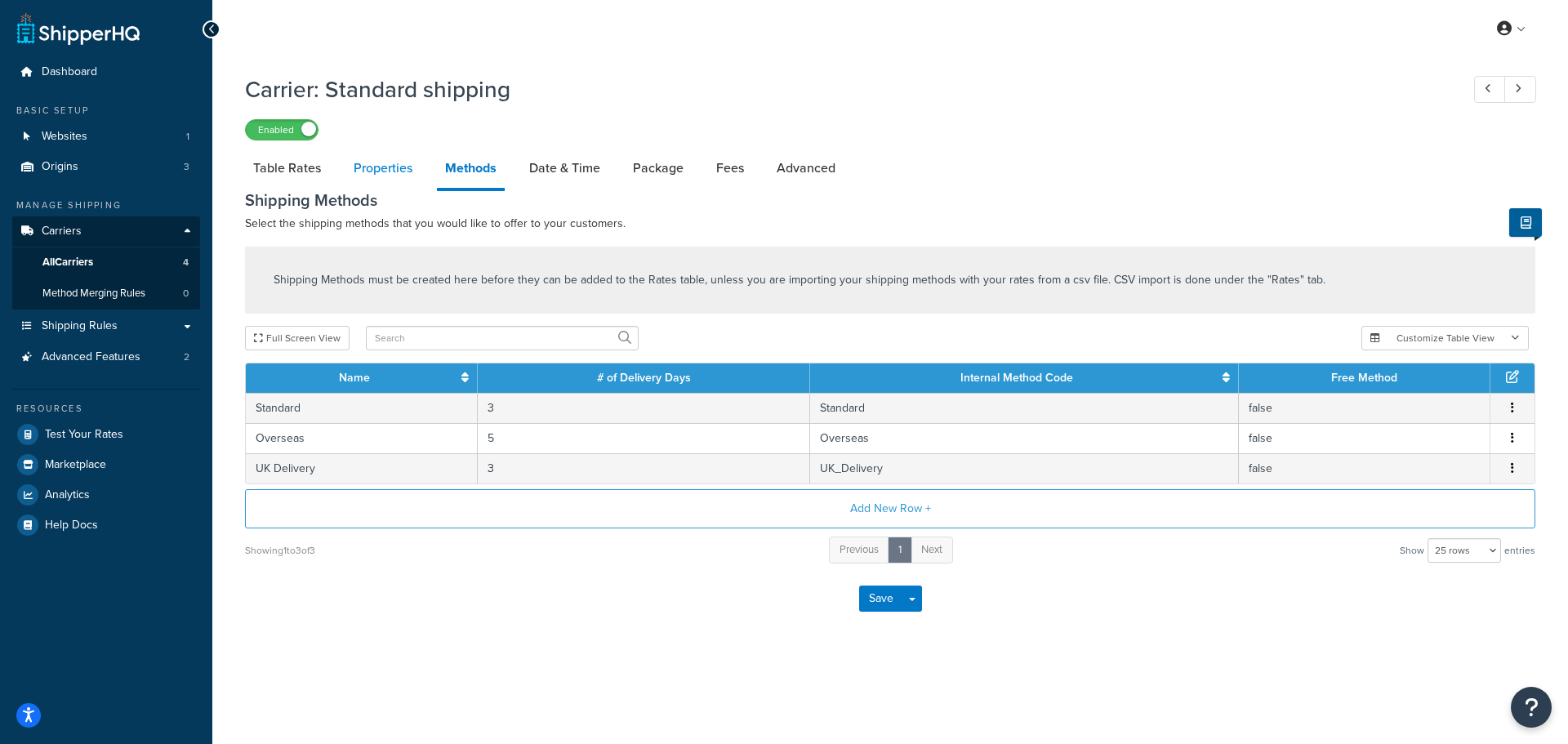
click at [387, 167] on link "Properties" at bounding box center [383, 168] width 75 height 39
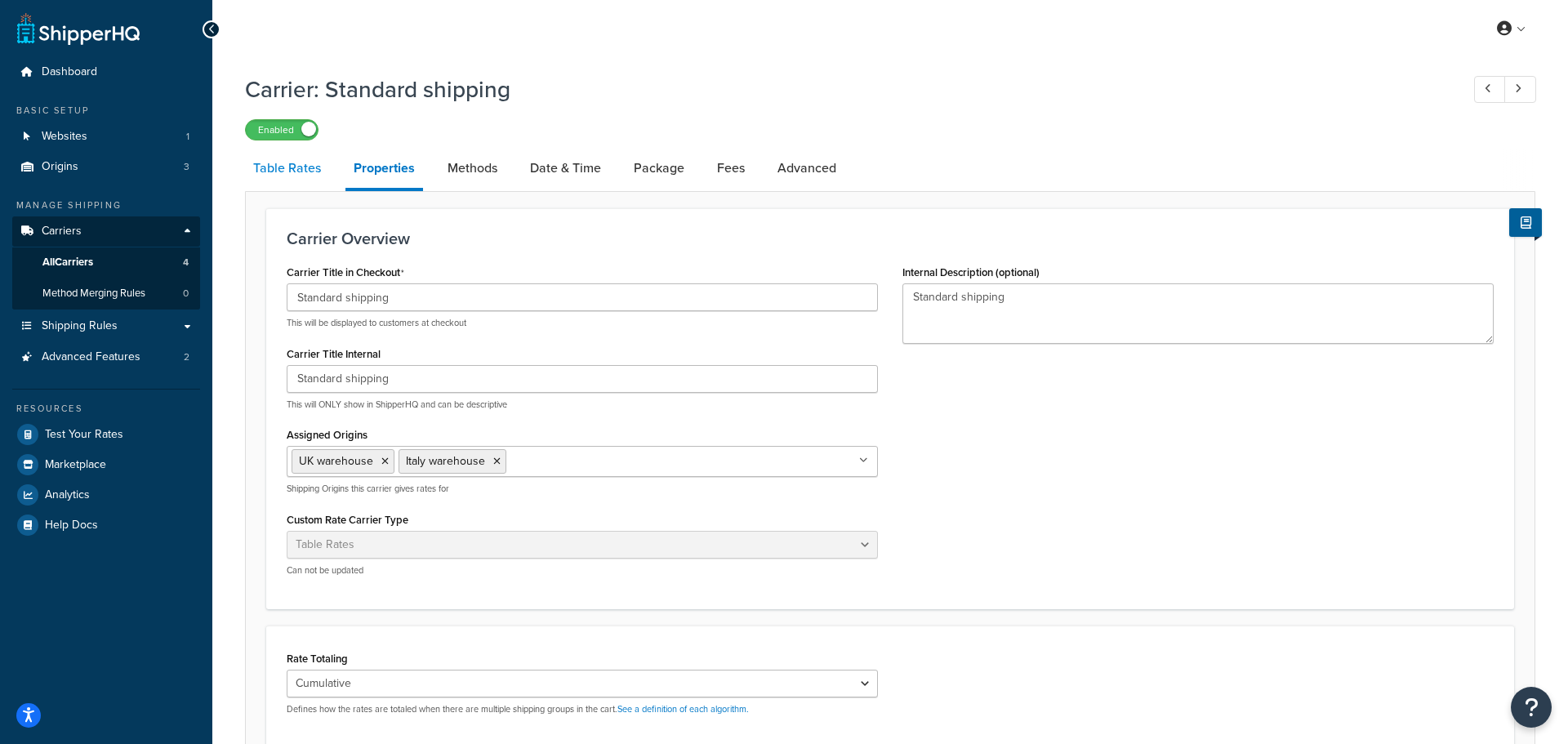
click at [304, 161] on link "Table Rates" at bounding box center [286, 168] width 84 height 39
select select "25"
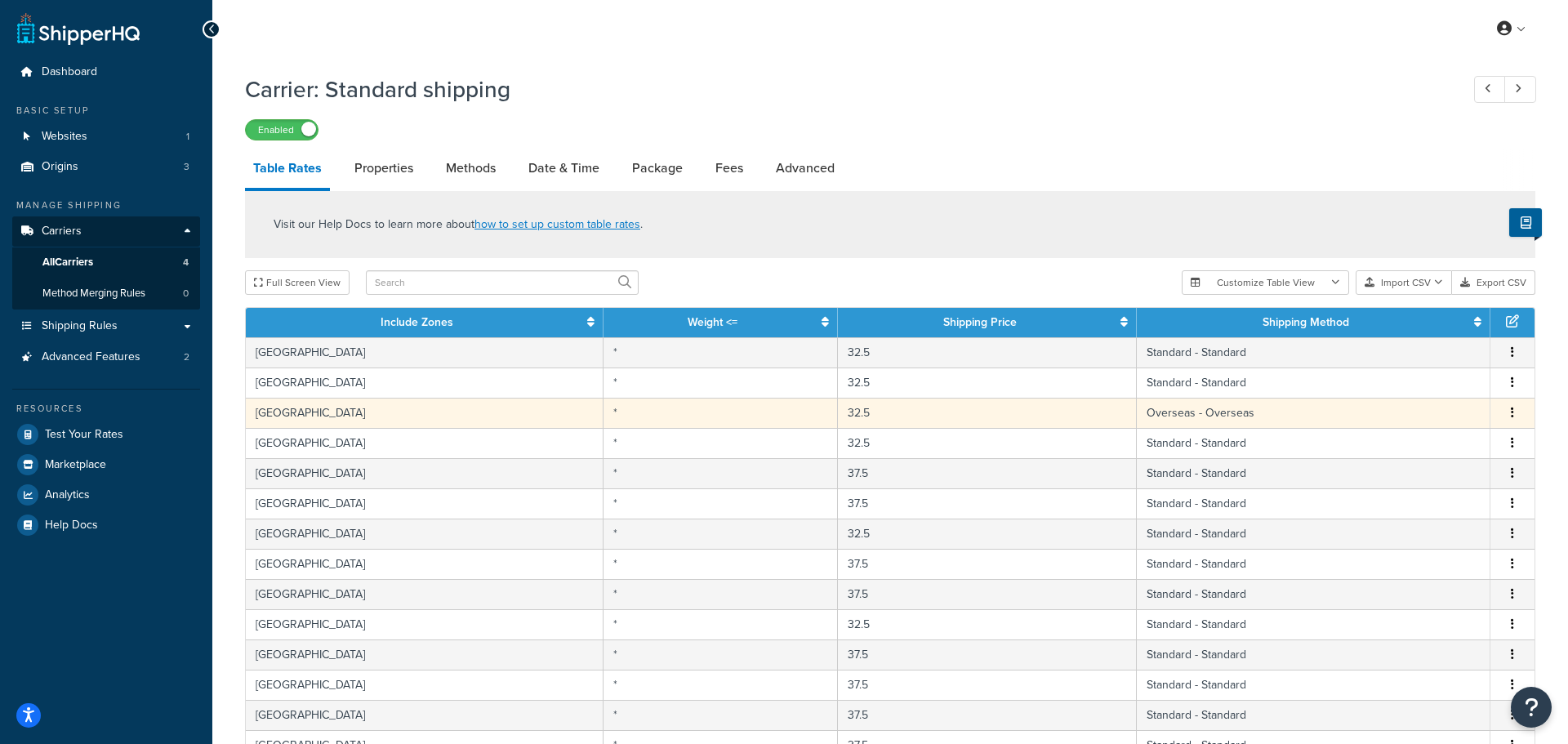
click at [1513, 410] on icon "button" at bounding box center [1512, 412] width 3 height 12
click at [1426, 387] on div "Edit" at bounding box center [1429, 380] width 116 height 33
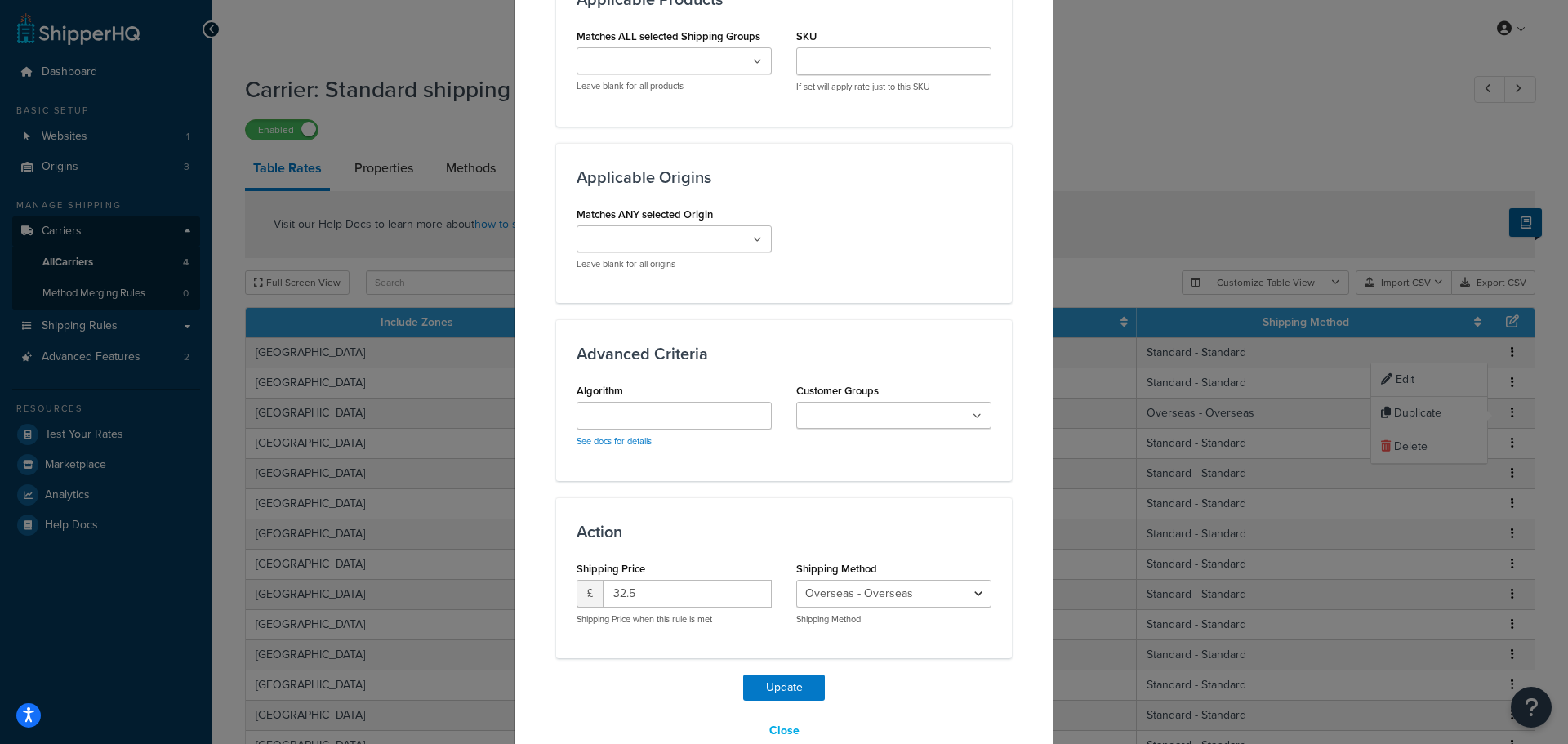
scroll to position [967, 0]
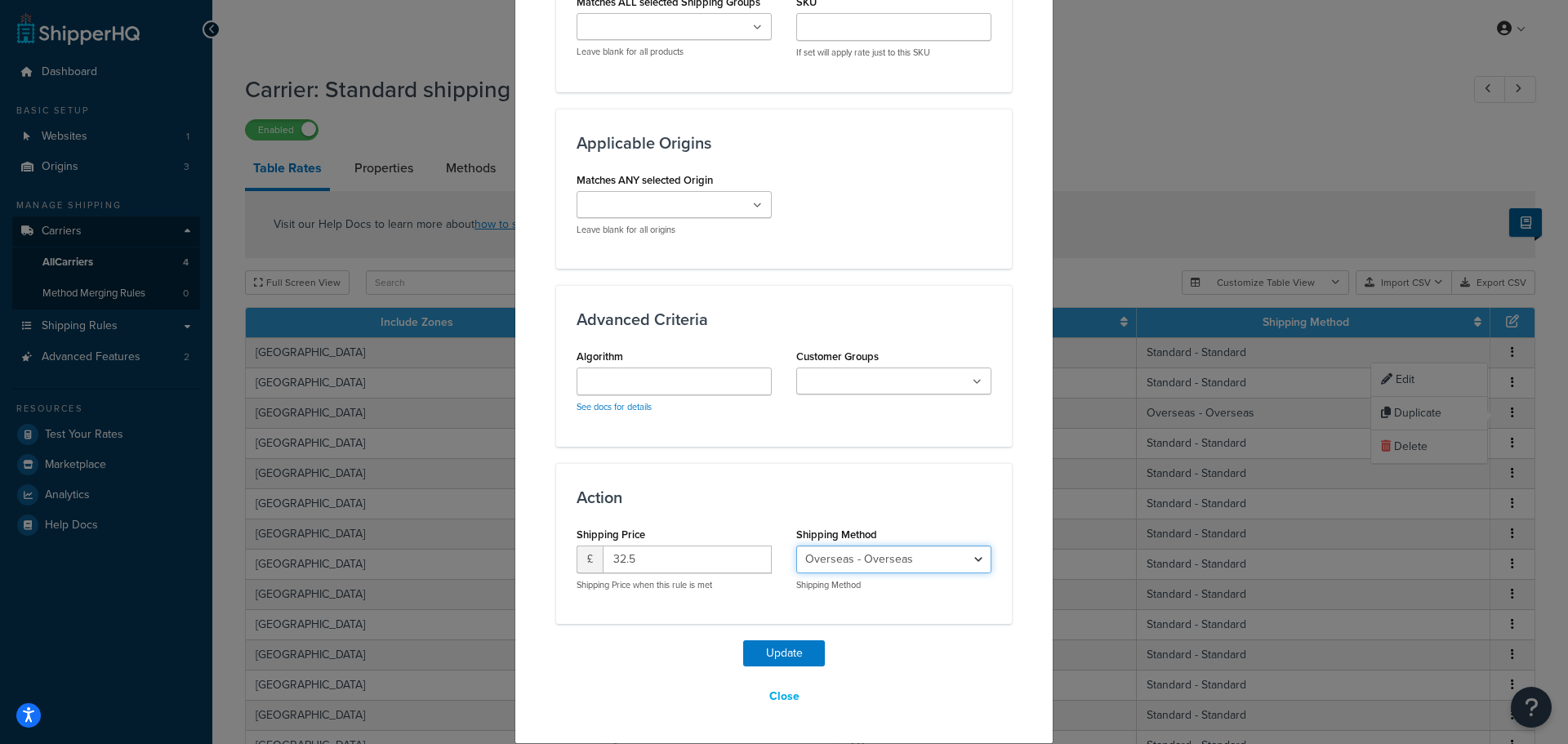
click at [848, 554] on select "Standard - Standard Overseas - Overseas [GEOGRAPHIC_DATA] Delivery - [GEOGRAPHI…" at bounding box center [894, 559] width 195 height 28
select select "137326"
click at [796, 545] on select "Standard - Standard Overseas - Overseas [GEOGRAPHIC_DATA] Delivery - [GEOGRAPHI…" at bounding box center [894, 559] width 195 height 28
click at [805, 650] on button "Update" at bounding box center [784, 653] width 82 height 27
